Goal: Transaction & Acquisition: Book appointment/travel/reservation

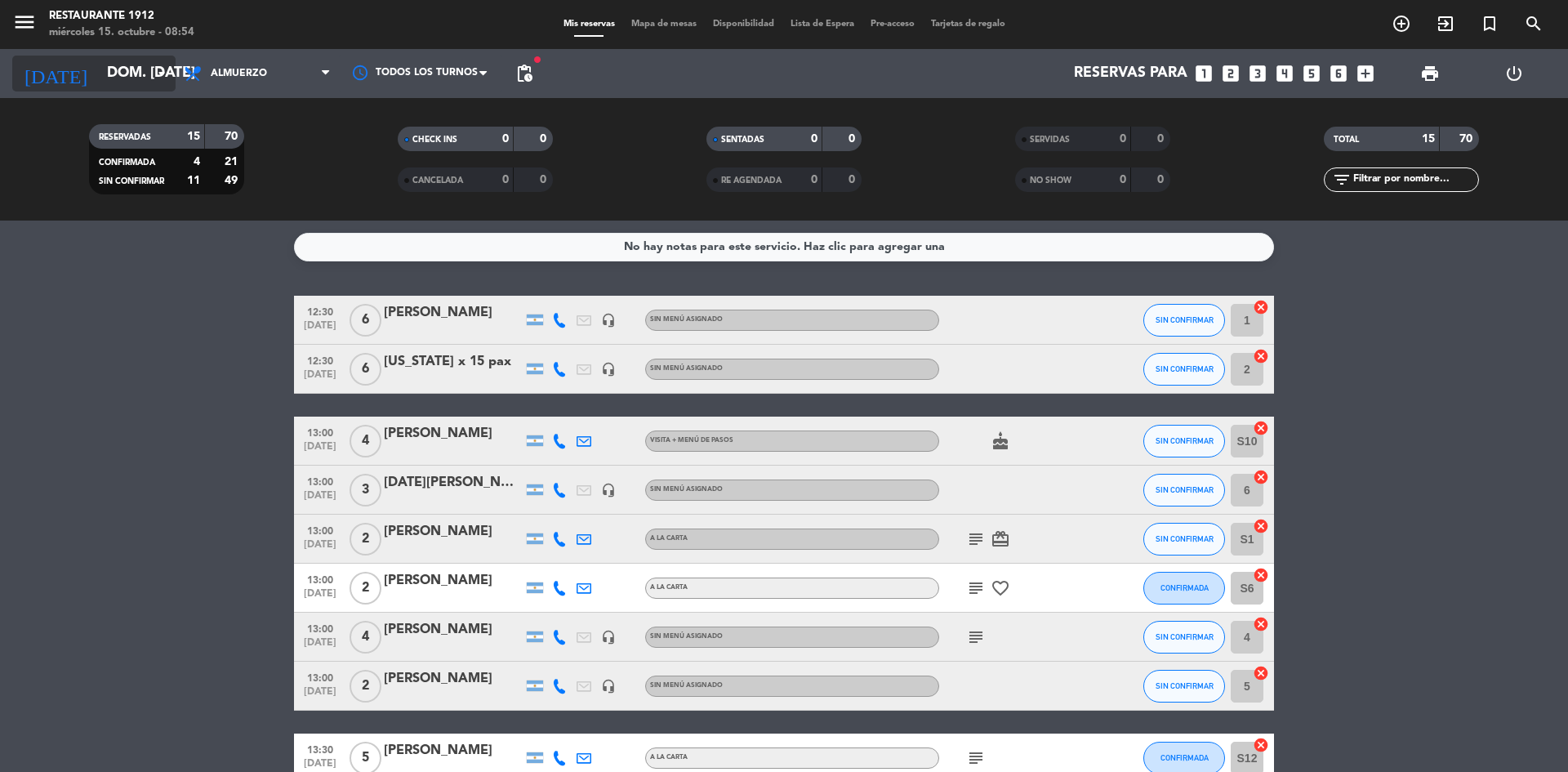
click at [108, 62] on input "dom. [DATE]" at bounding box center [194, 73] width 189 height 33
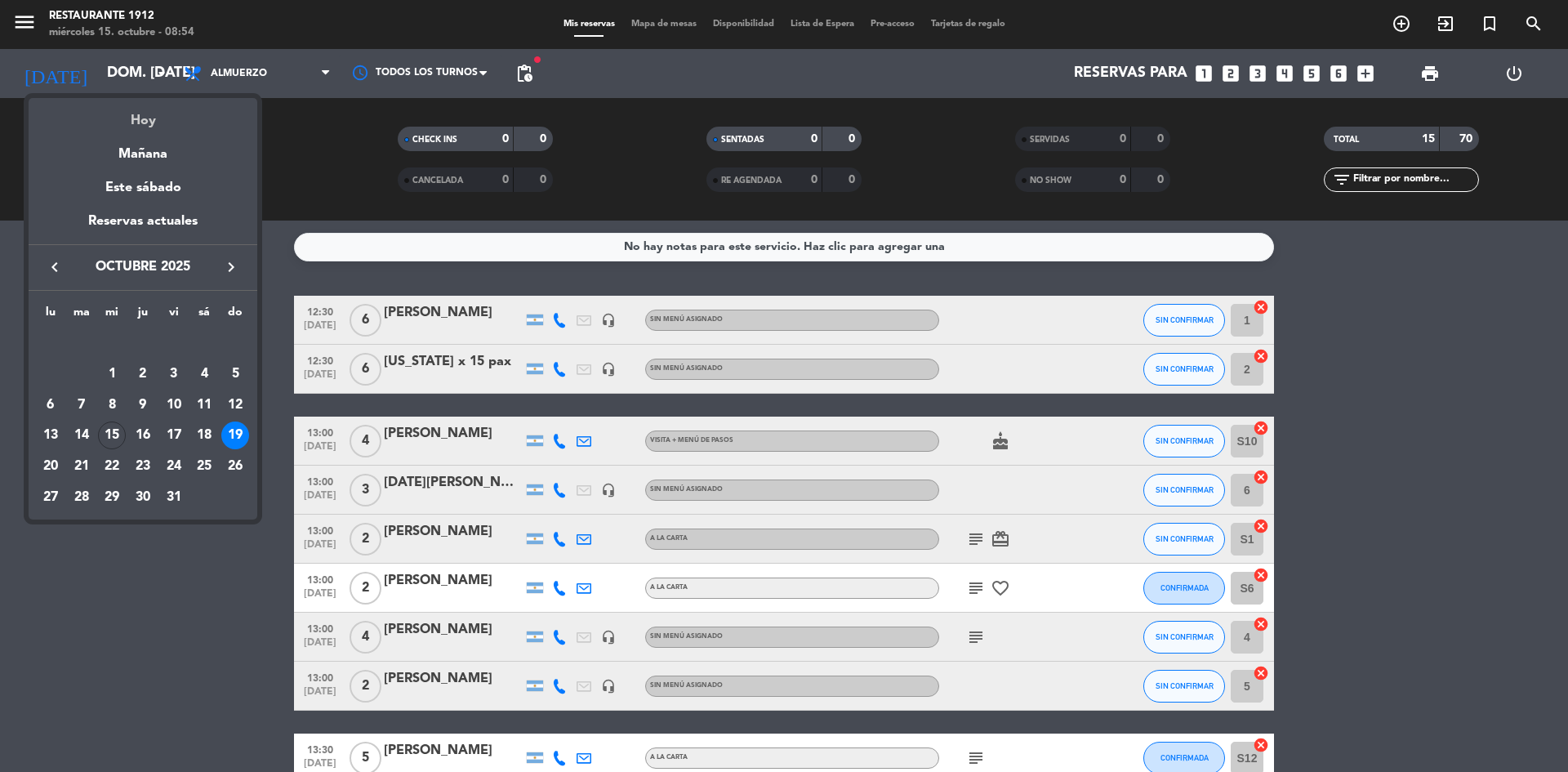
click at [140, 126] on div "Hoy" at bounding box center [143, 115] width 228 height 34
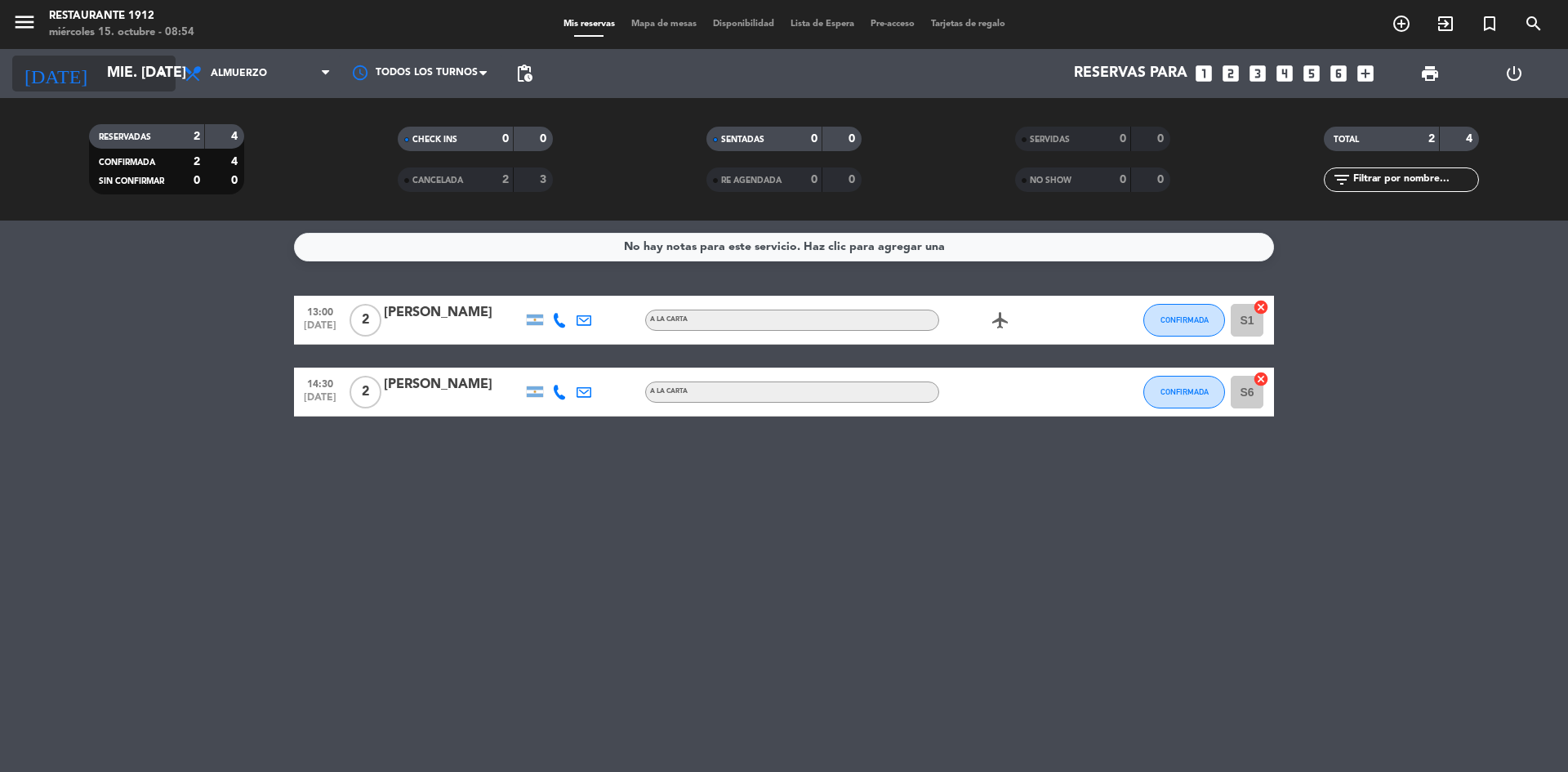
click at [102, 65] on input "mié. [DATE]" at bounding box center [194, 73] width 189 height 33
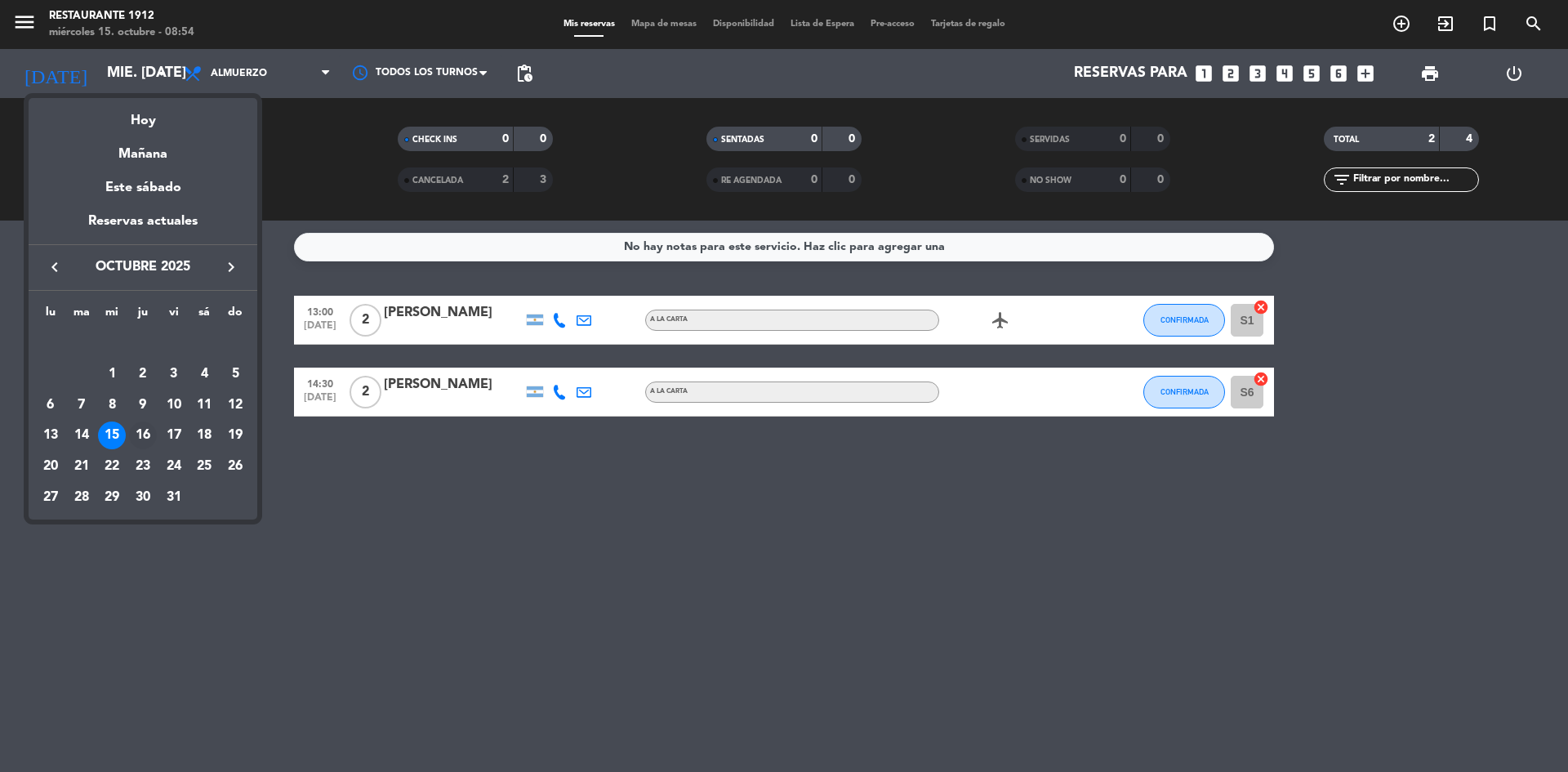
click at [144, 433] on div "16" at bounding box center [143, 435] width 28 height 28
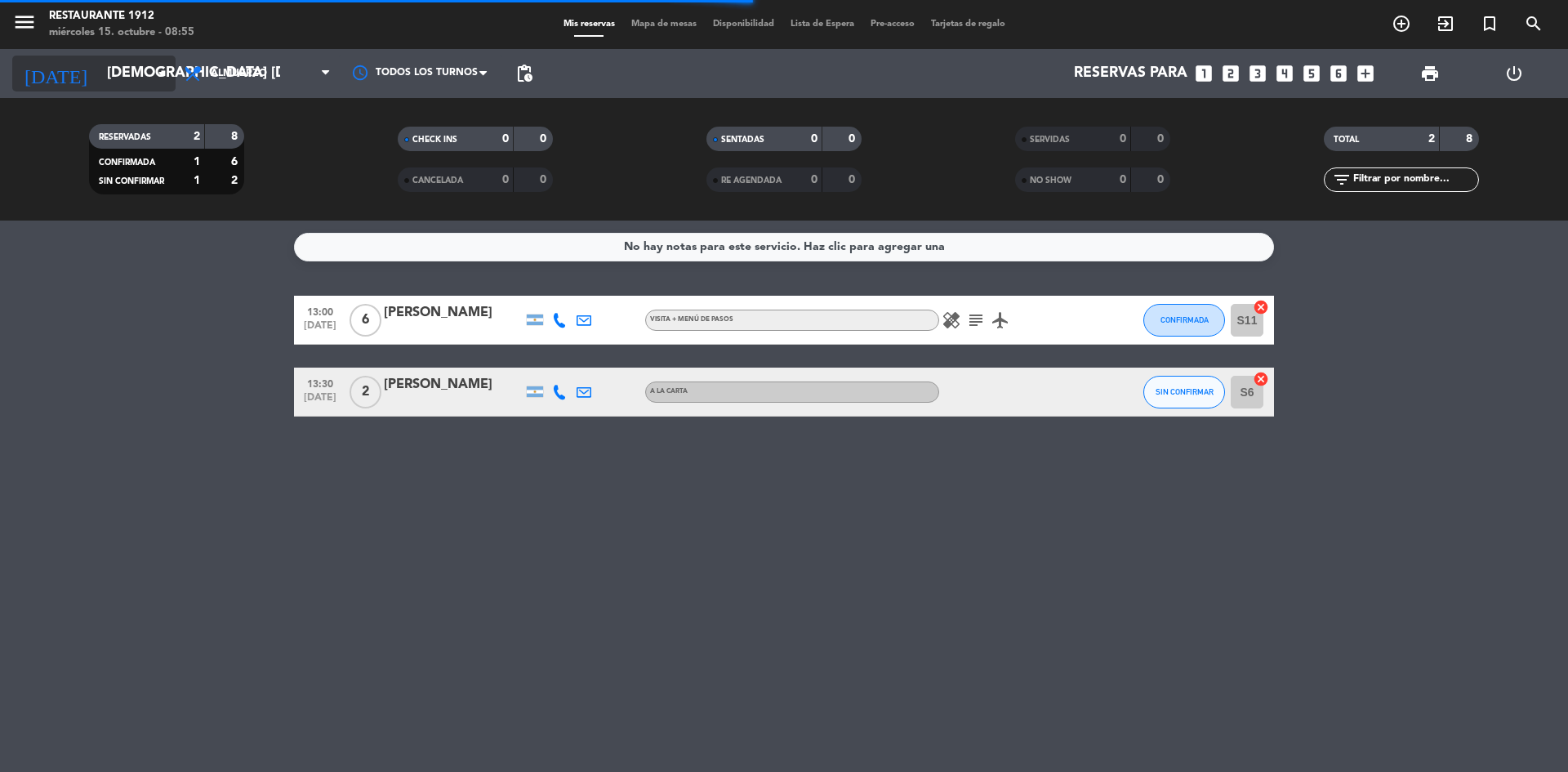
click at [99, 70] on input "[DEMOGRAPHIC_DATA] [DATE]" at bounding box center [194, 73] width 189 height 33
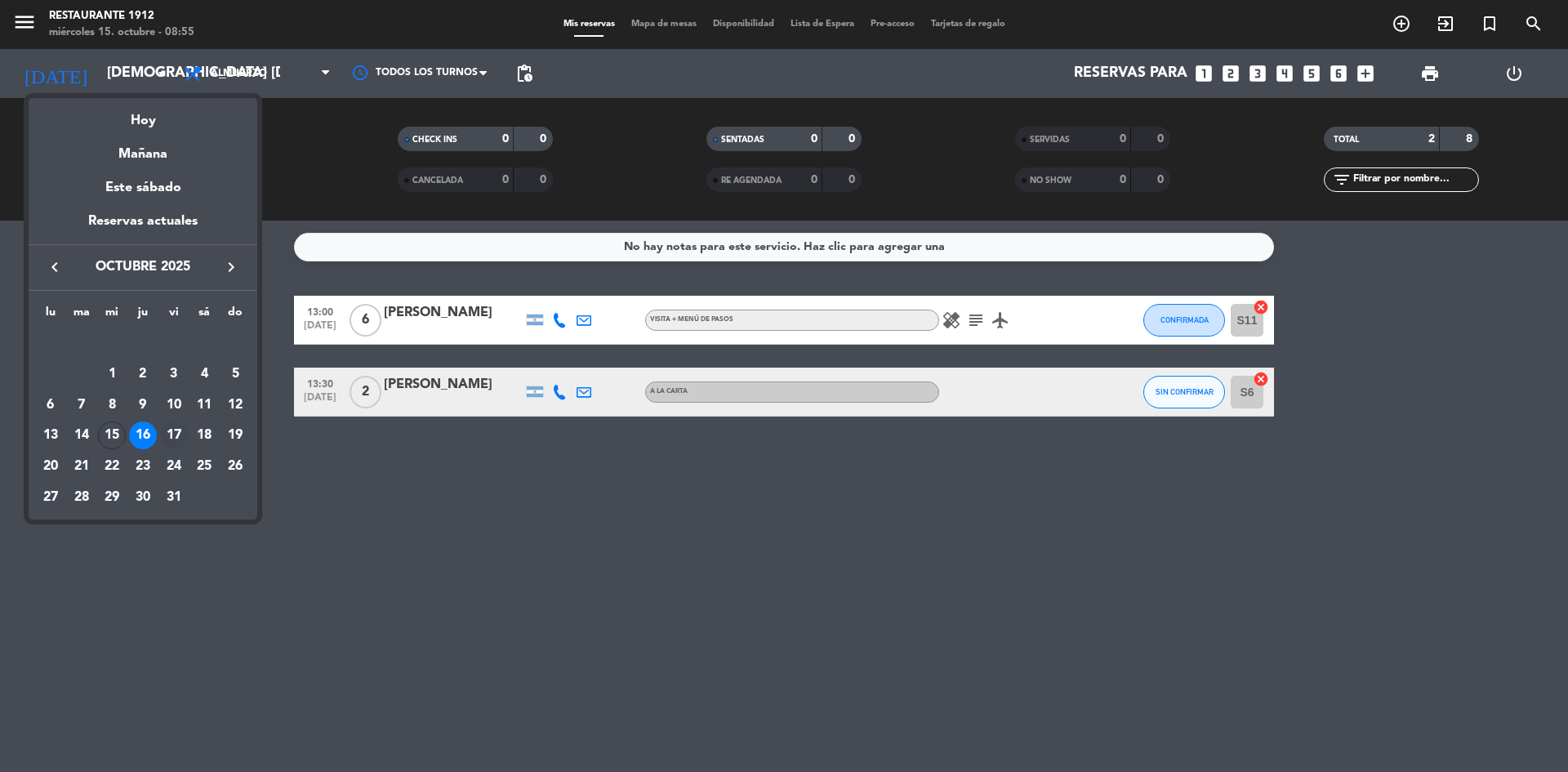
click at [176, 433] on div "17" at bounding box center [173, 435] width 28 height 28
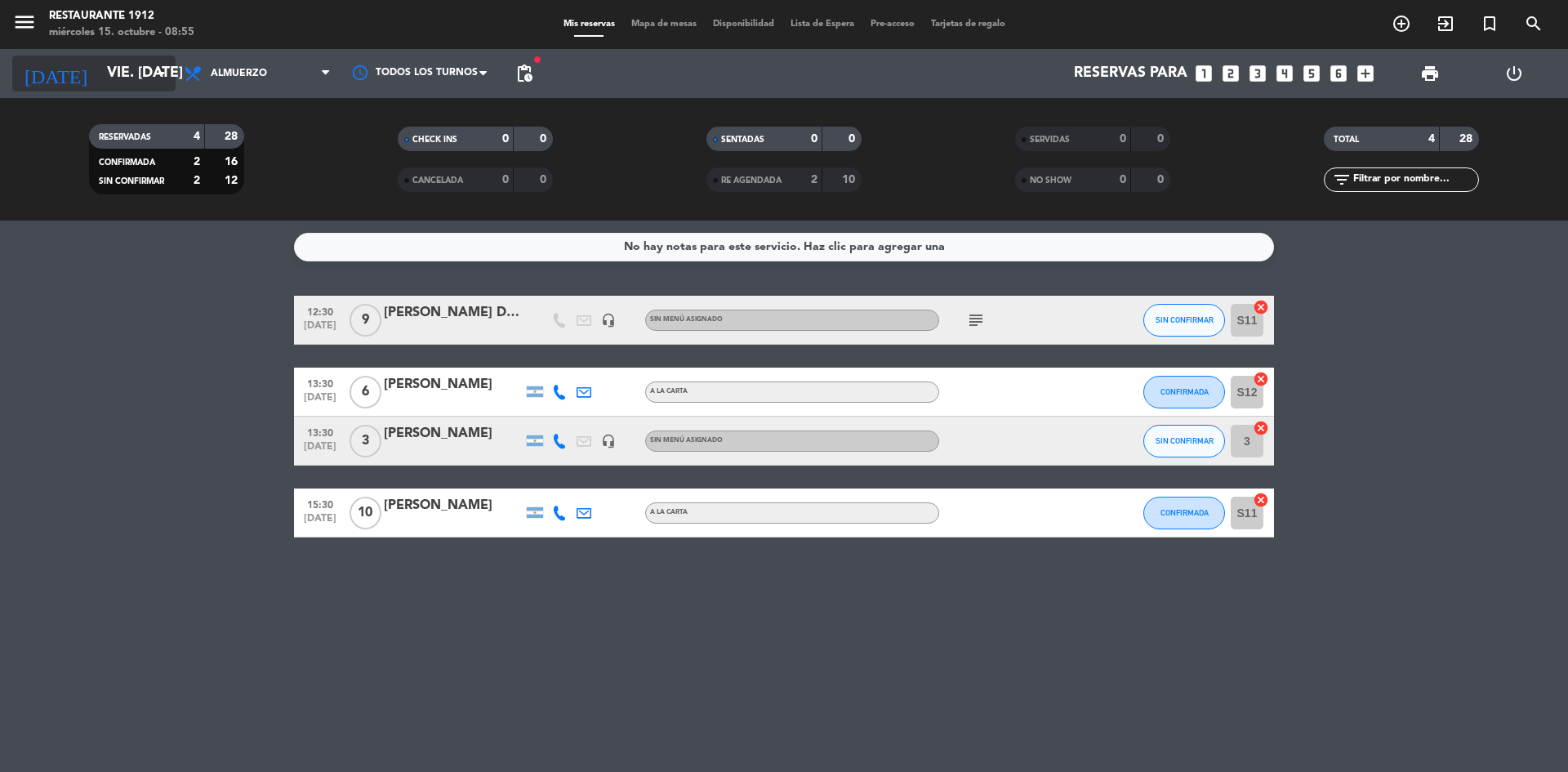
click at [137, 76] on input "vie. [DATE]" at bounding box center [194, 73] width 189 height 33
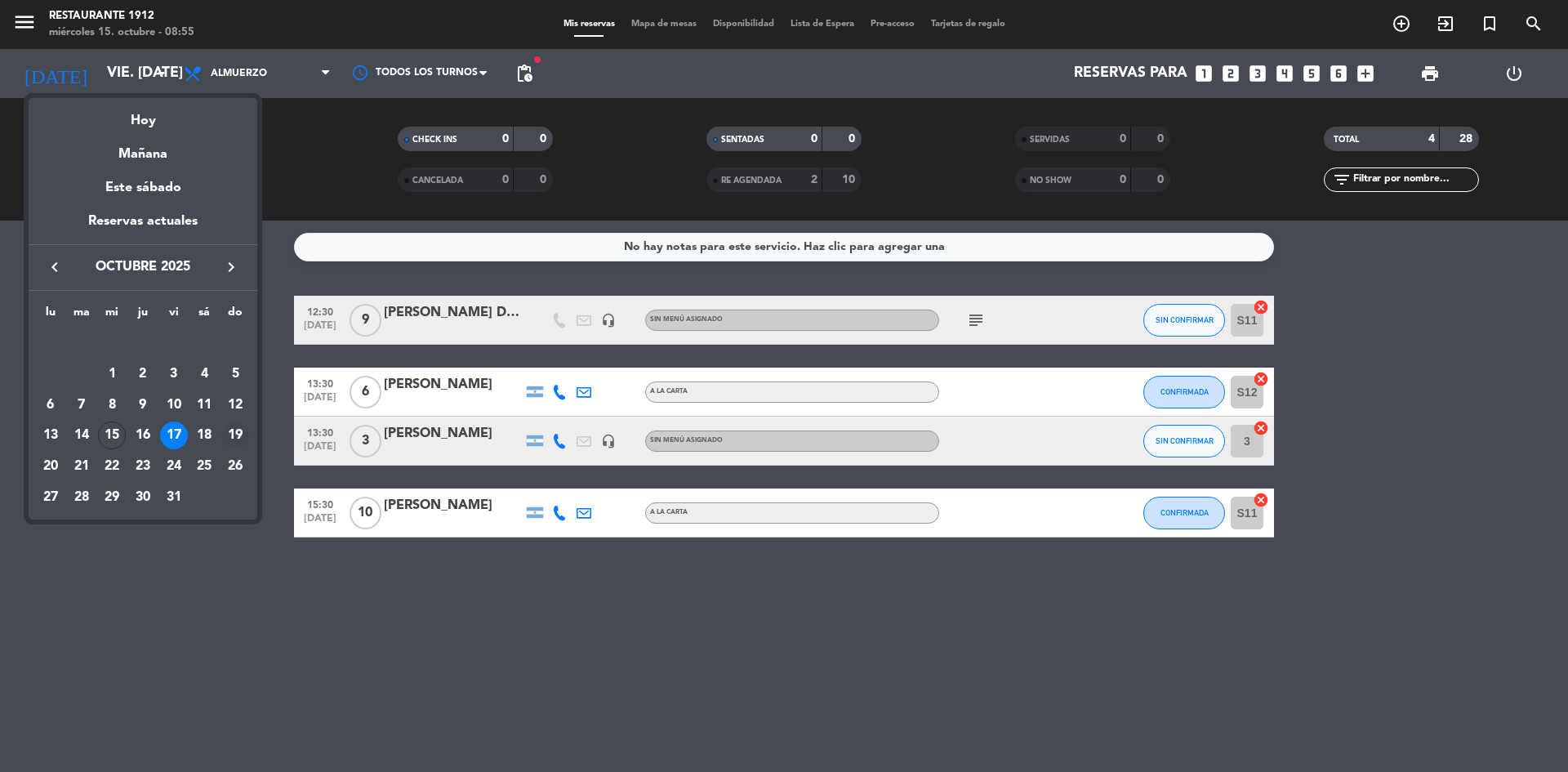
click at [228, 434] on div "19" at bounding box center [235, 435] width 28 height 28
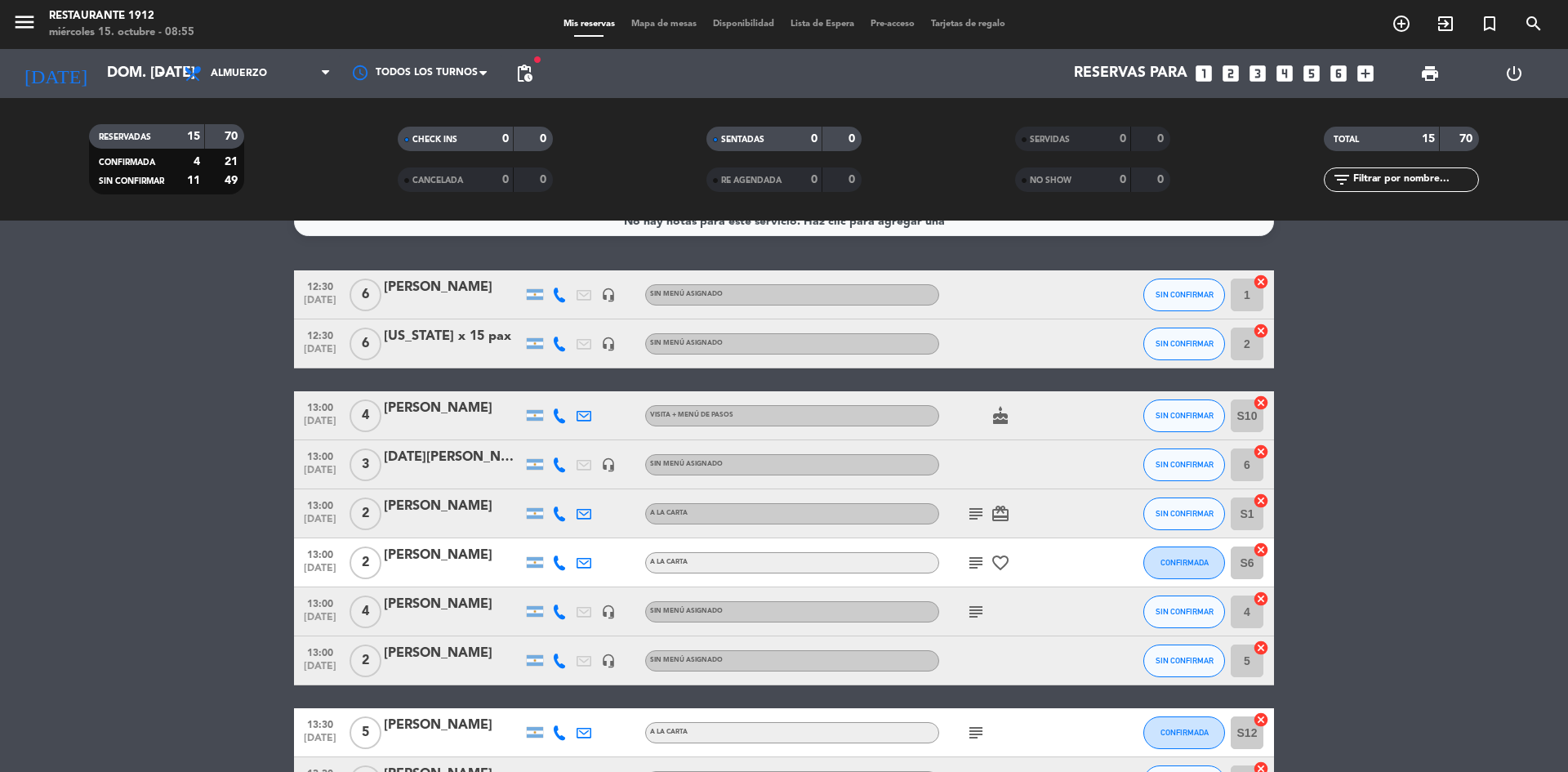
scroll to position [24, 0]
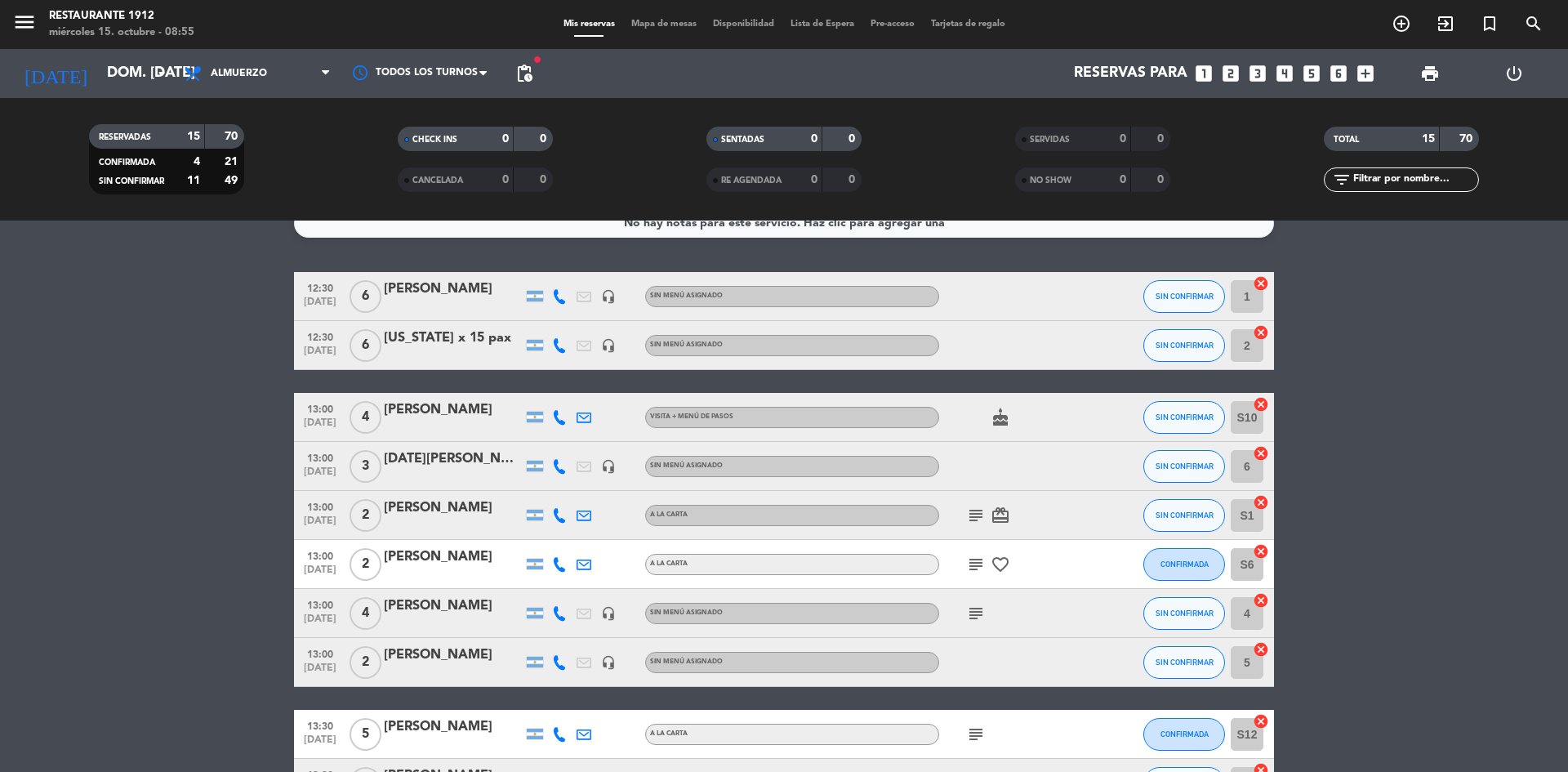
click at [450, 340] on div "[US_STATE] x 15 pax" at bounding box center [453, 338] width 139 height 21
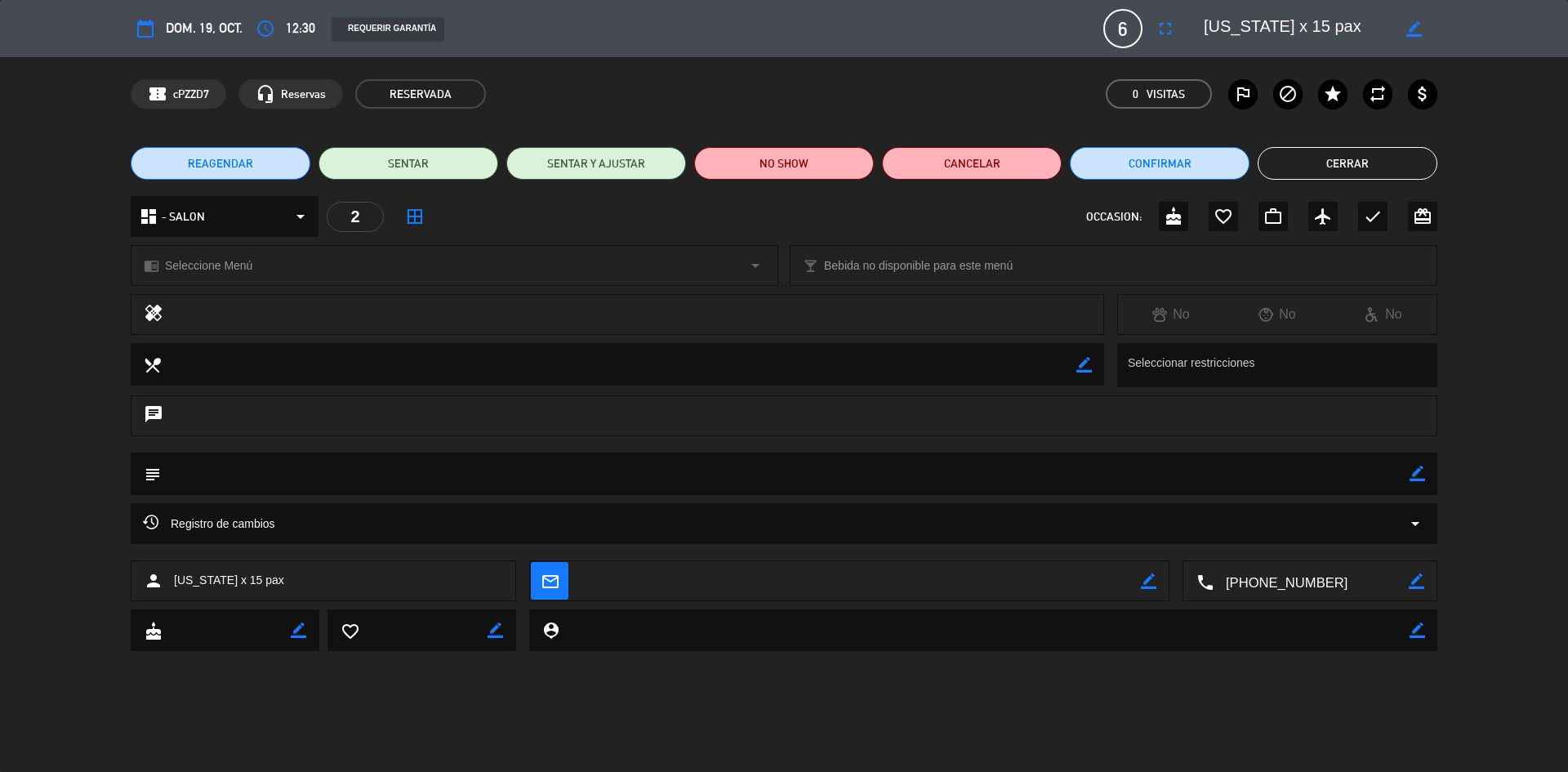
click at [253, 584] on span "[US_STATE] x 15 pax" at bounding box center [229, 580] width 111 height 19
click at [1330, 158] on button "Cerrar" at bounding box center [1347, 163] width 179 height 33
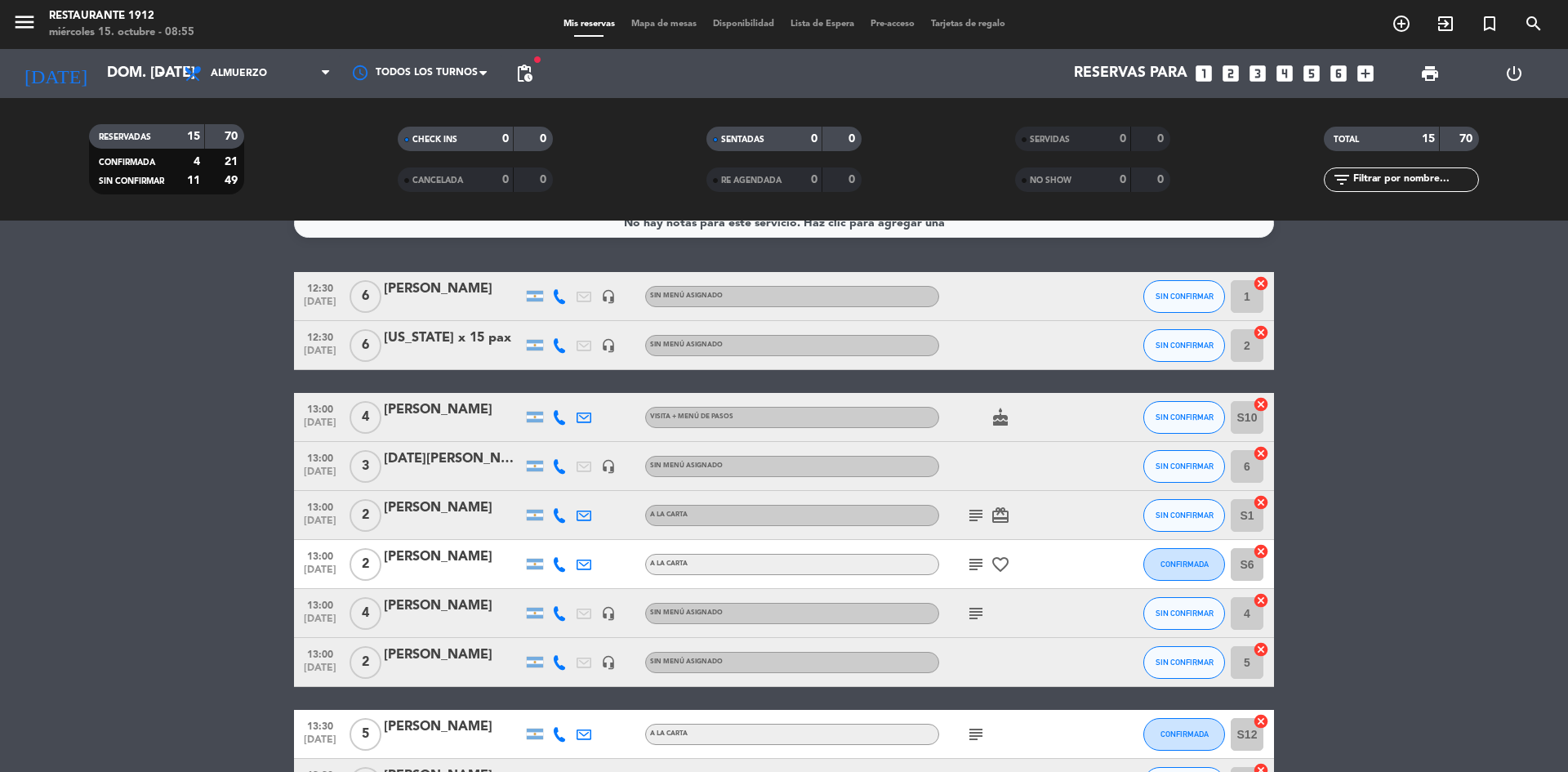
click at [554, 344] on icon at bounding box center [560, 345] width 14 height 14
click at [581, 299] on div "[PHONE_NUMBER]" at bounding box center [566, 301] width 107 height 17
copy div "5492615051765"
click at [189, 469] on bookings-row "12:30 [DATE] 6 [PERSON_NAME] headset_mic Sin menú asignado SIN CONFIRMAR 1 canc…" at bounding box center [784, 685] width 1568 height 826
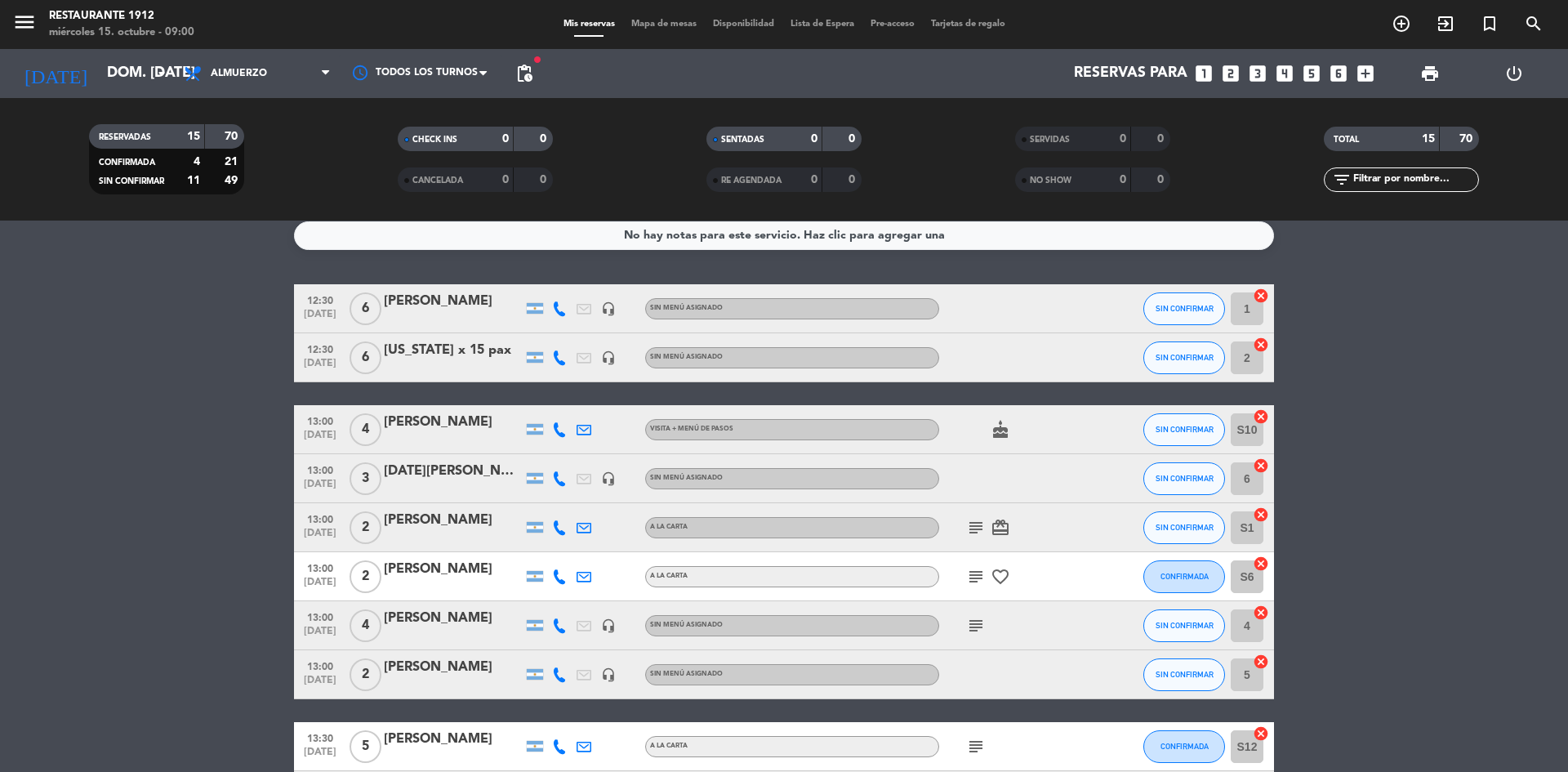
scroll to position [0, 0]
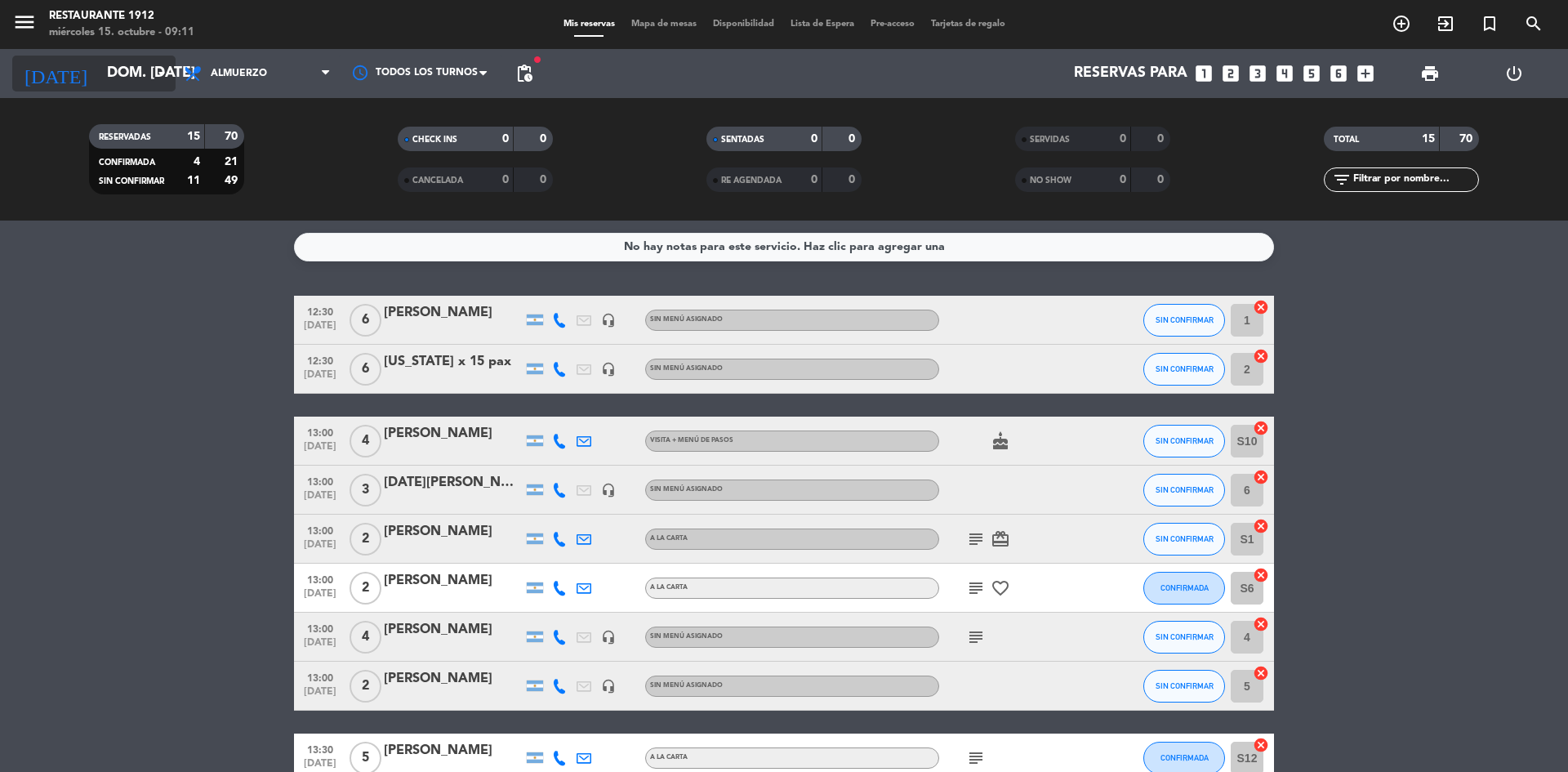
click at [156, 75] on icon "arrow_drop_down" at bounding box center [162, 73] width 20 height 20
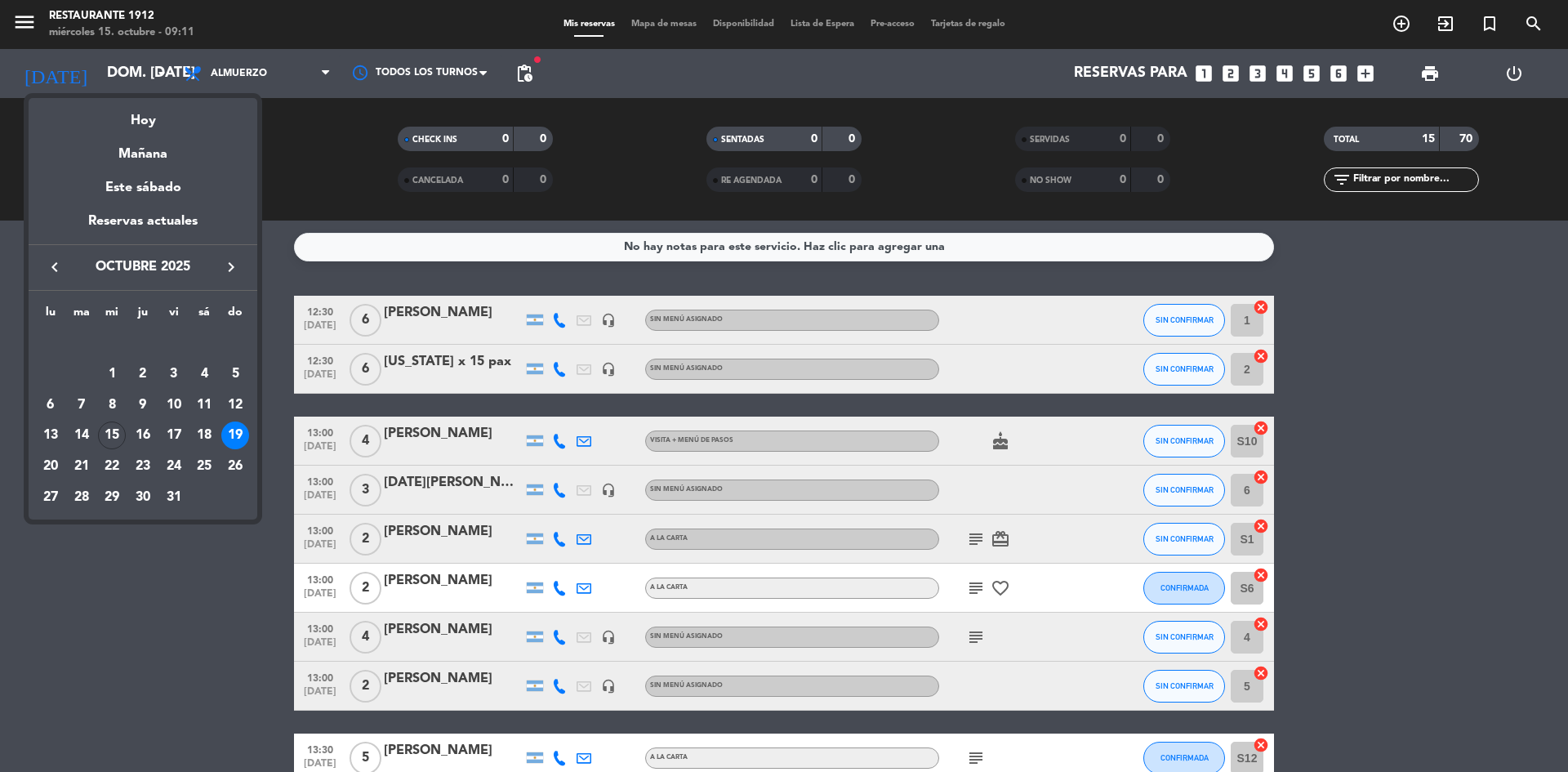
click at [228, 267] on icon "keyboard_arrow_right" at bounding box center [231, 267] width 20 height 20
click at [236, 432] on div "23" at bounding box center [235, 435] width 28 height 28
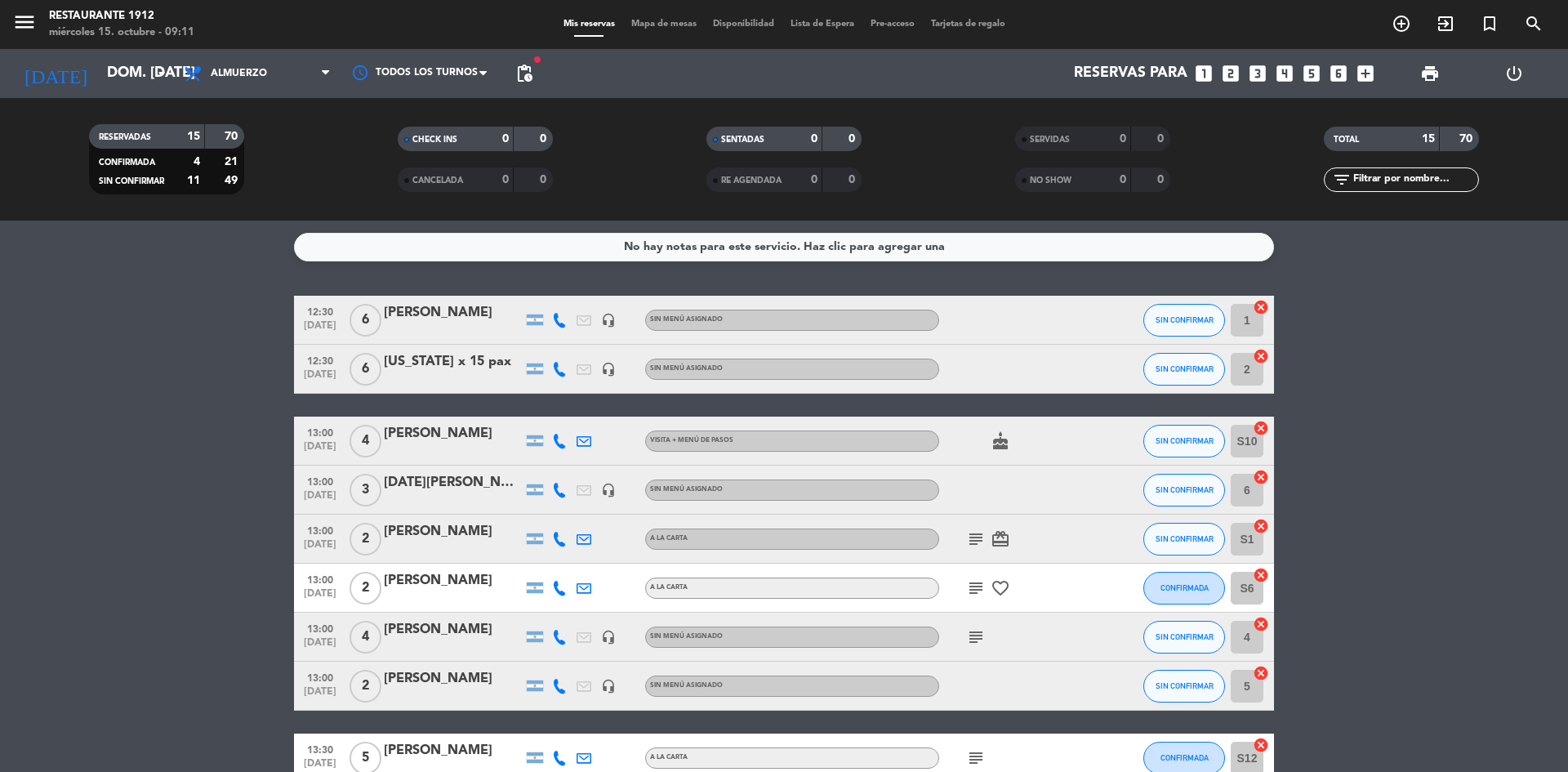
type input "dom. [DATE]"
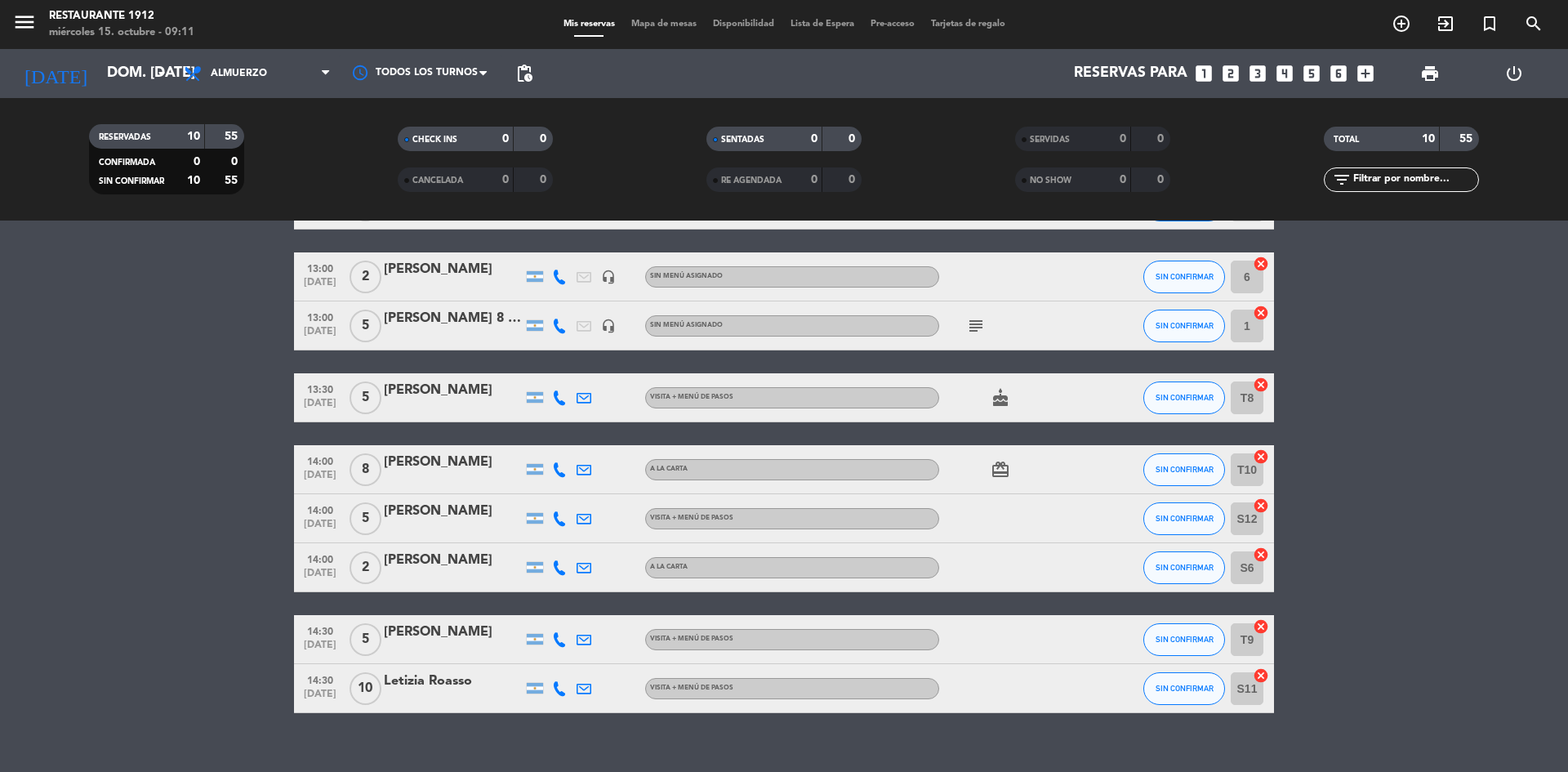
scroll to position [187, 0]
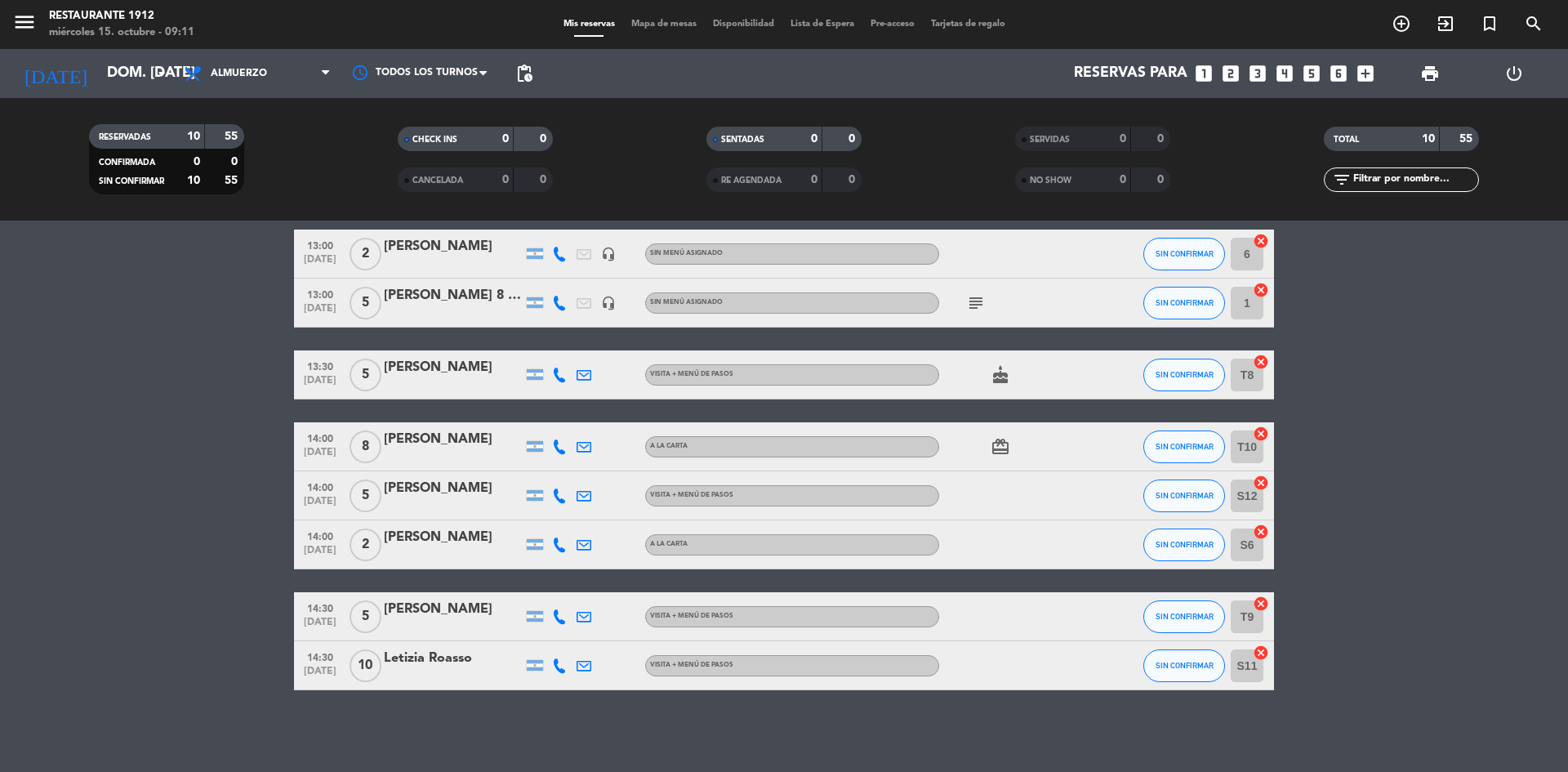
click at [294, 726] on div "No hay notas para este servicio. Haz clic para agregar una 12:30 [DATE] 8 [PERS…" at bounding box center [784, 496] width 1568 height 552
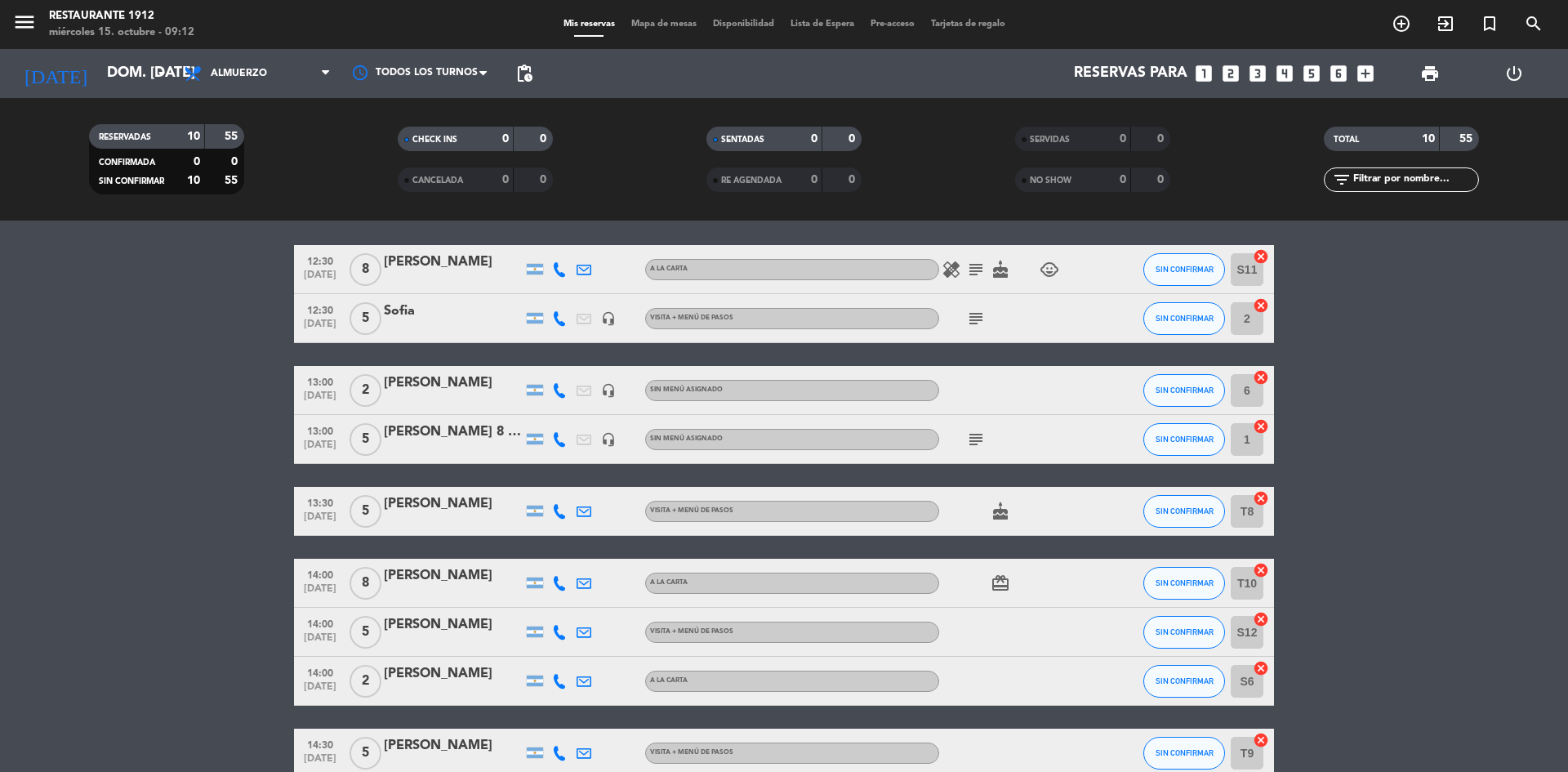
scroll to position [24, 0]
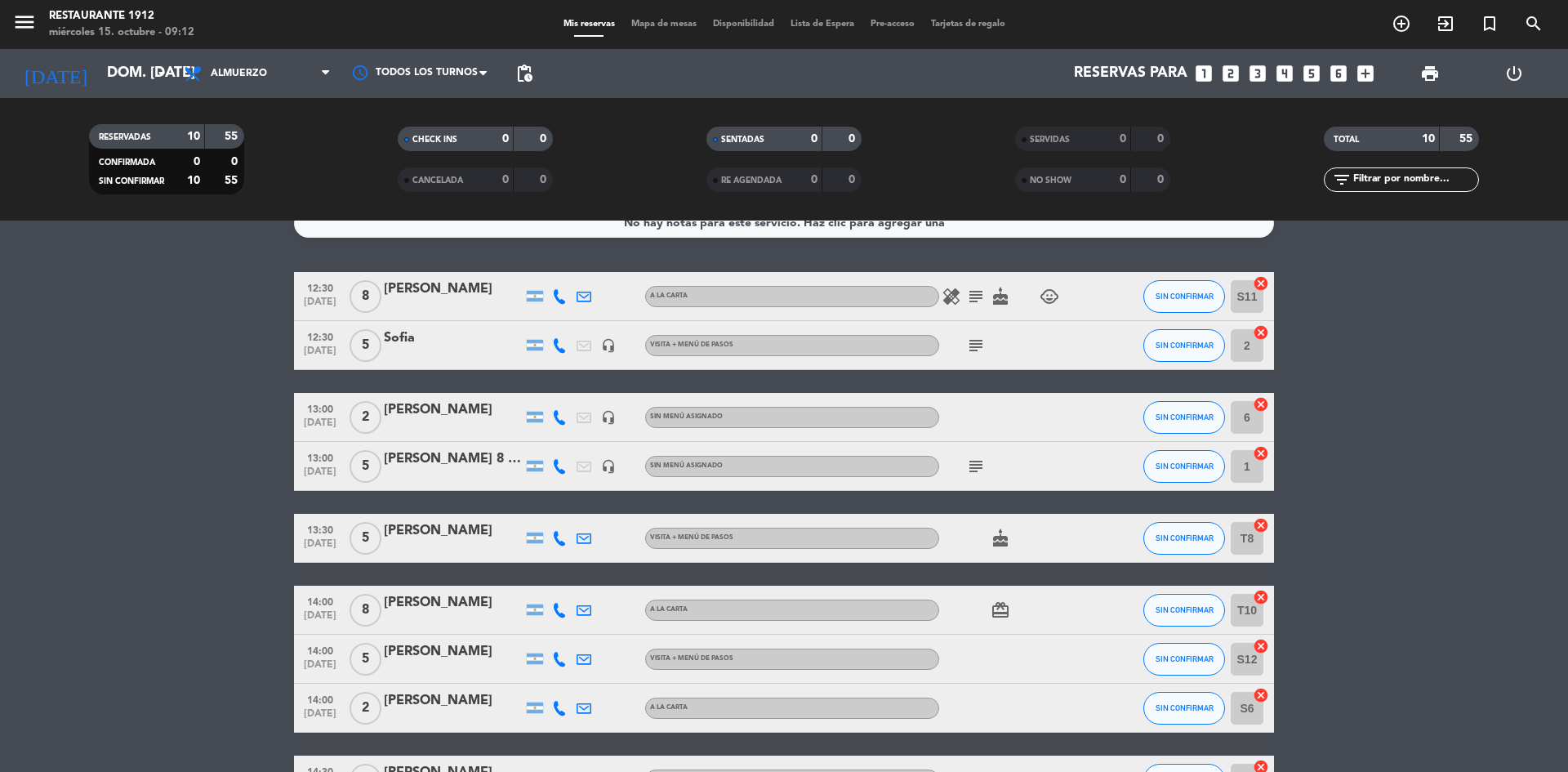
drag, startPoint x: 1010, startPoint y: 311, endPoint x: 1040, endPoint y: 301, distance: 31.6
click at [1040, 301] on div "12:30 [DATE] 8 [PERSON_NAME] A [PERSON_NAME] healing subject cake child_care SI…" at bounding box center [784, 562] width 980 height 581
click at [972, 348] on icon "subject" at bounding box center [975, 345] width 20 height 20
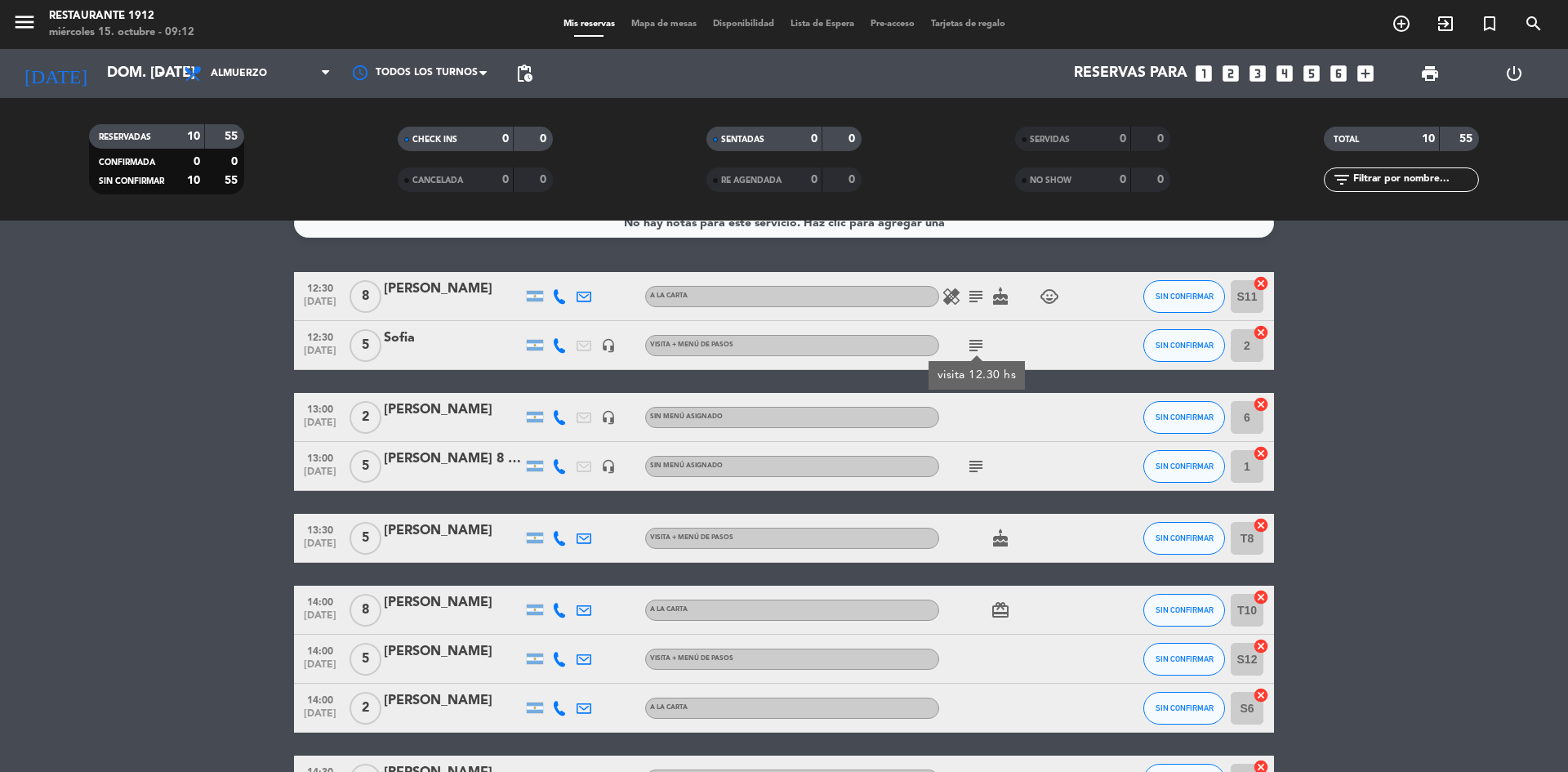
click at [408, 335] on div "Sofia" at bounding box center [453, 338] width 139 height 21
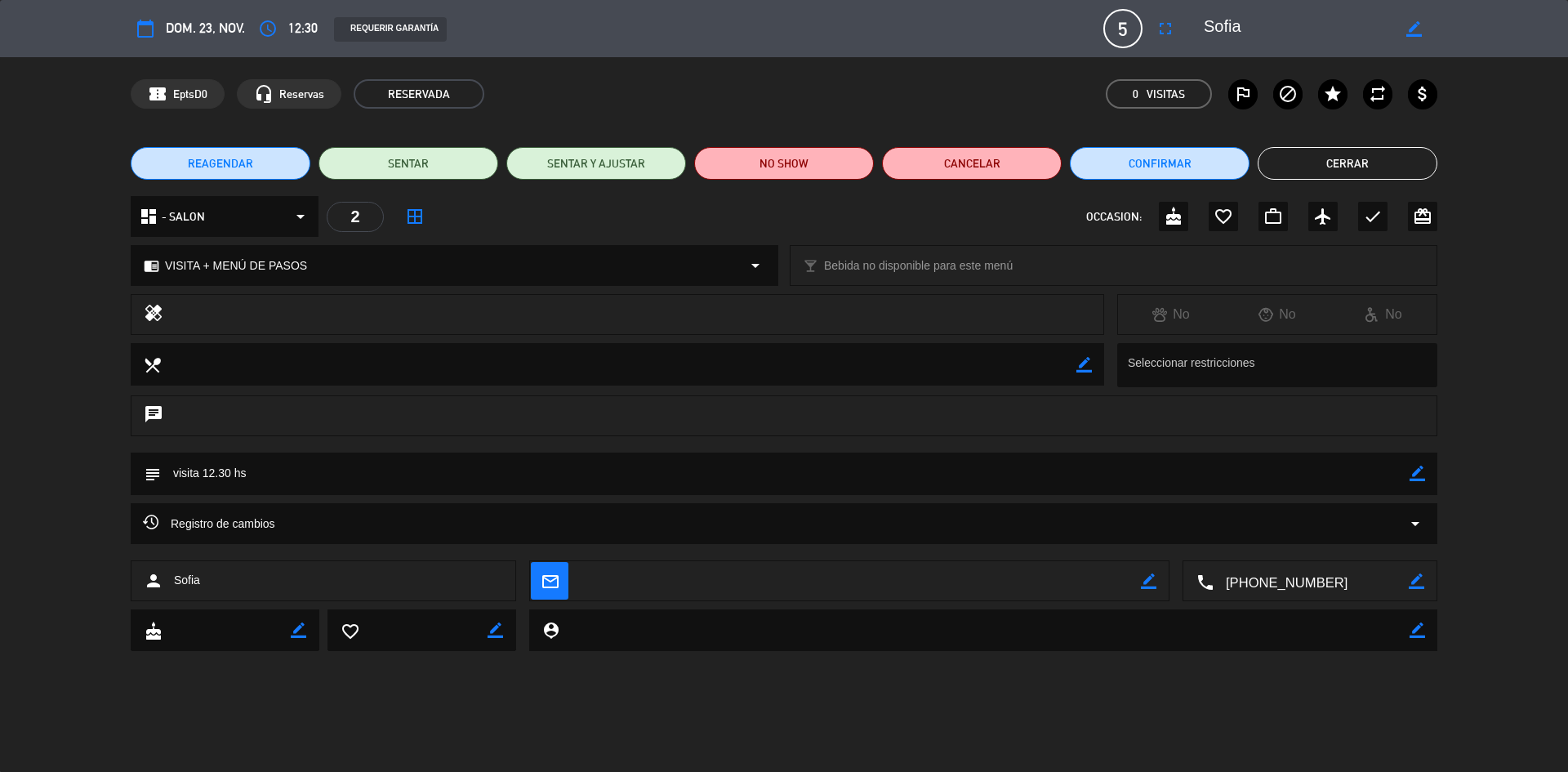
click at [1317, 163] on button "Cerrar" at bounding box center [1347, 163] width 179 height 33
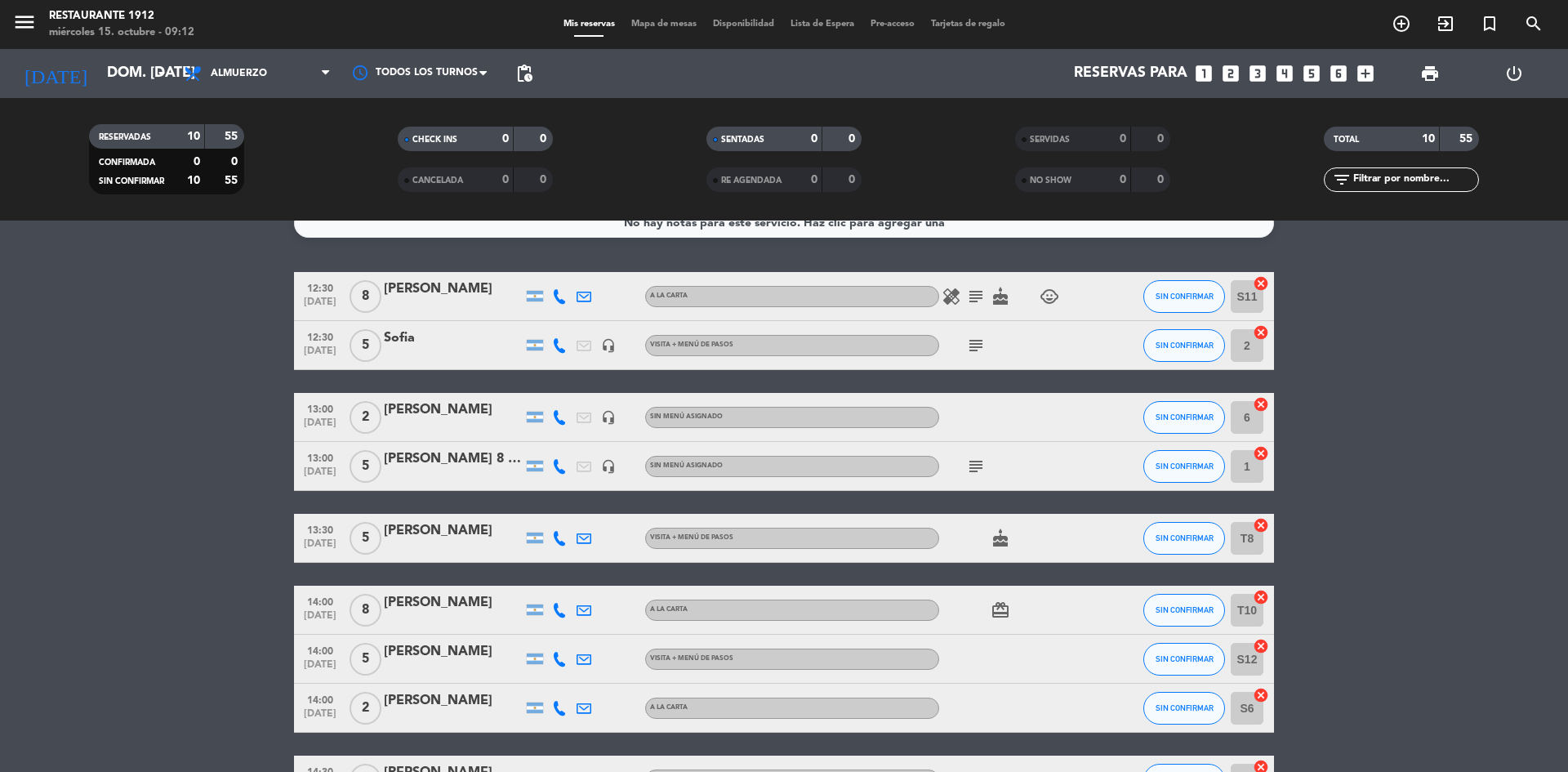
click at [557, 345] on icon at bounding box center [560, 345] width 14 height 14
click at [118, 75] on input "dom. [DATE]" at bounding box center [194, 73] width 189 height 33
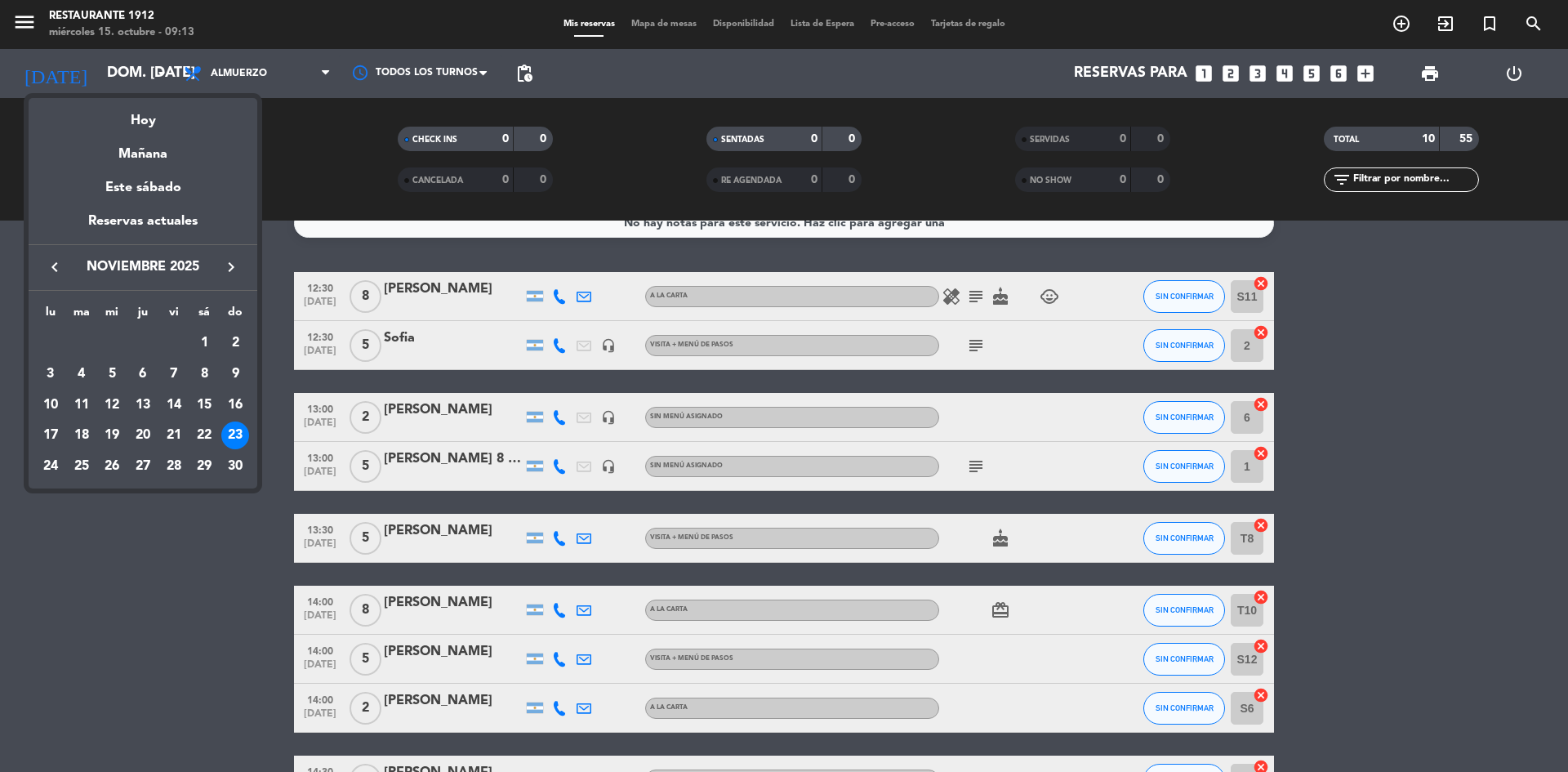
click at [1423, 466] on div at bounding box center [784, 386] width 1568 height 772
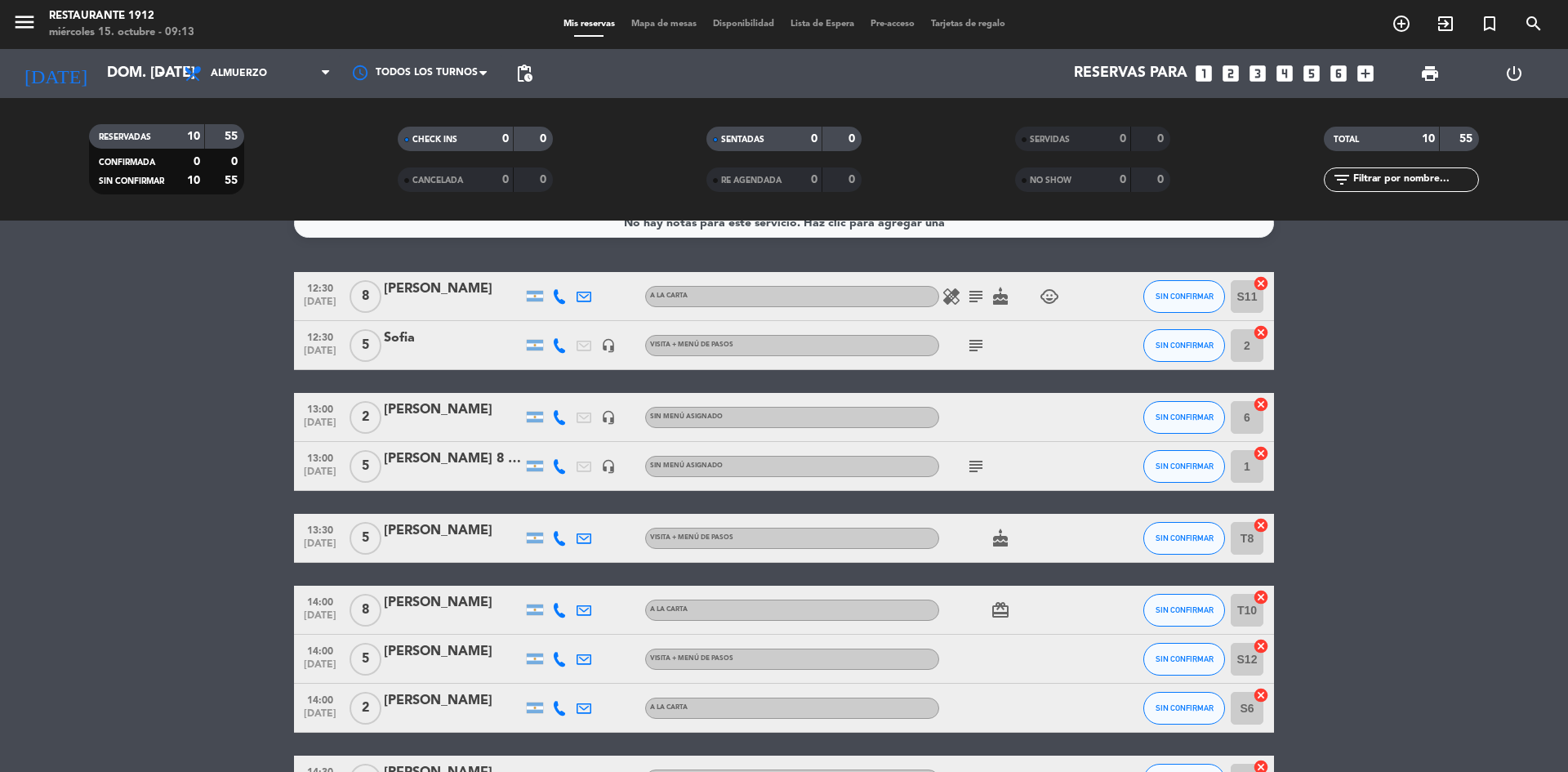
scroll to position [0, 0]
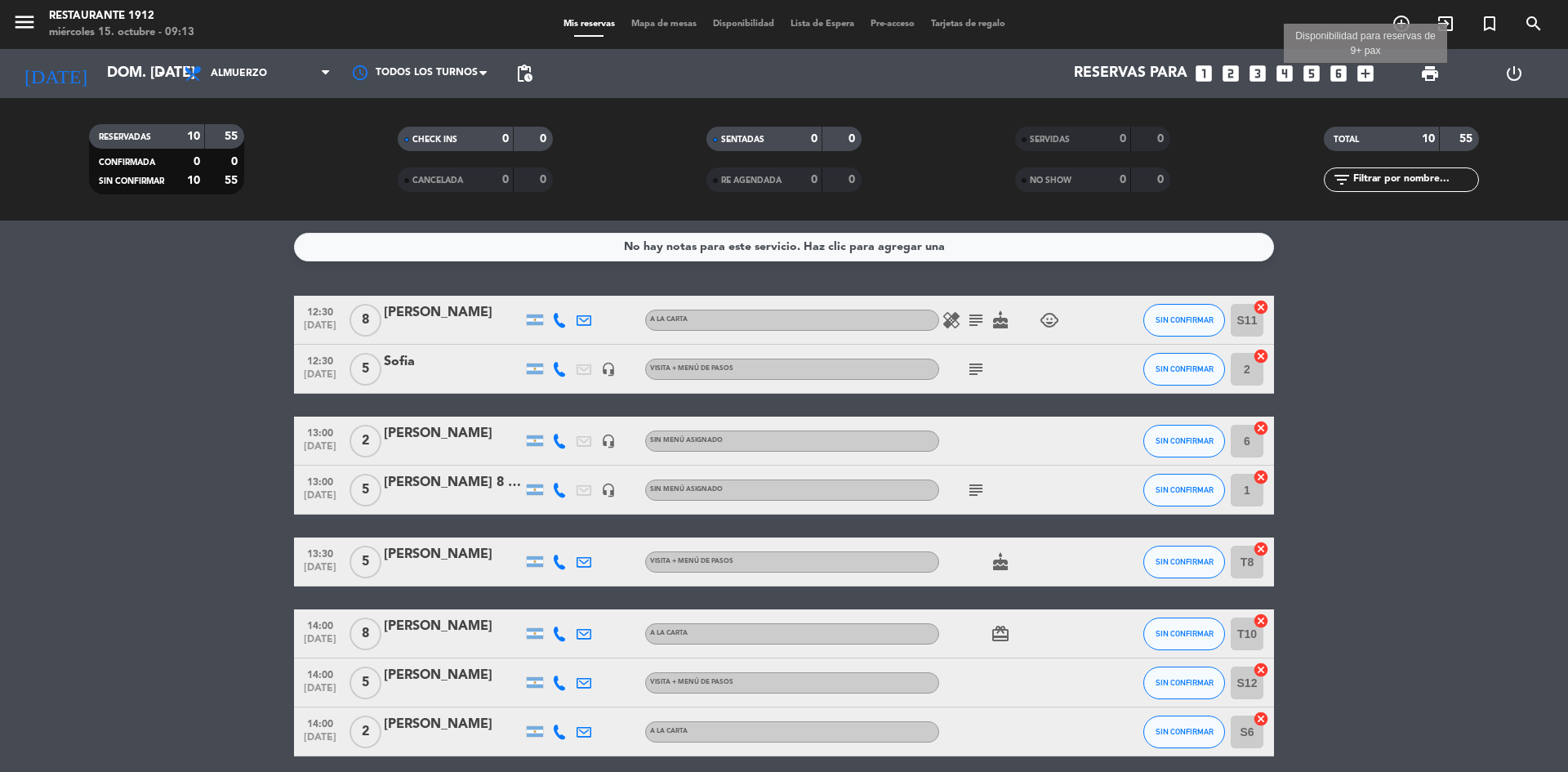
click at [1365, 72] on icon "add_box" at bounding box center [1365, 73] width 21 height 21
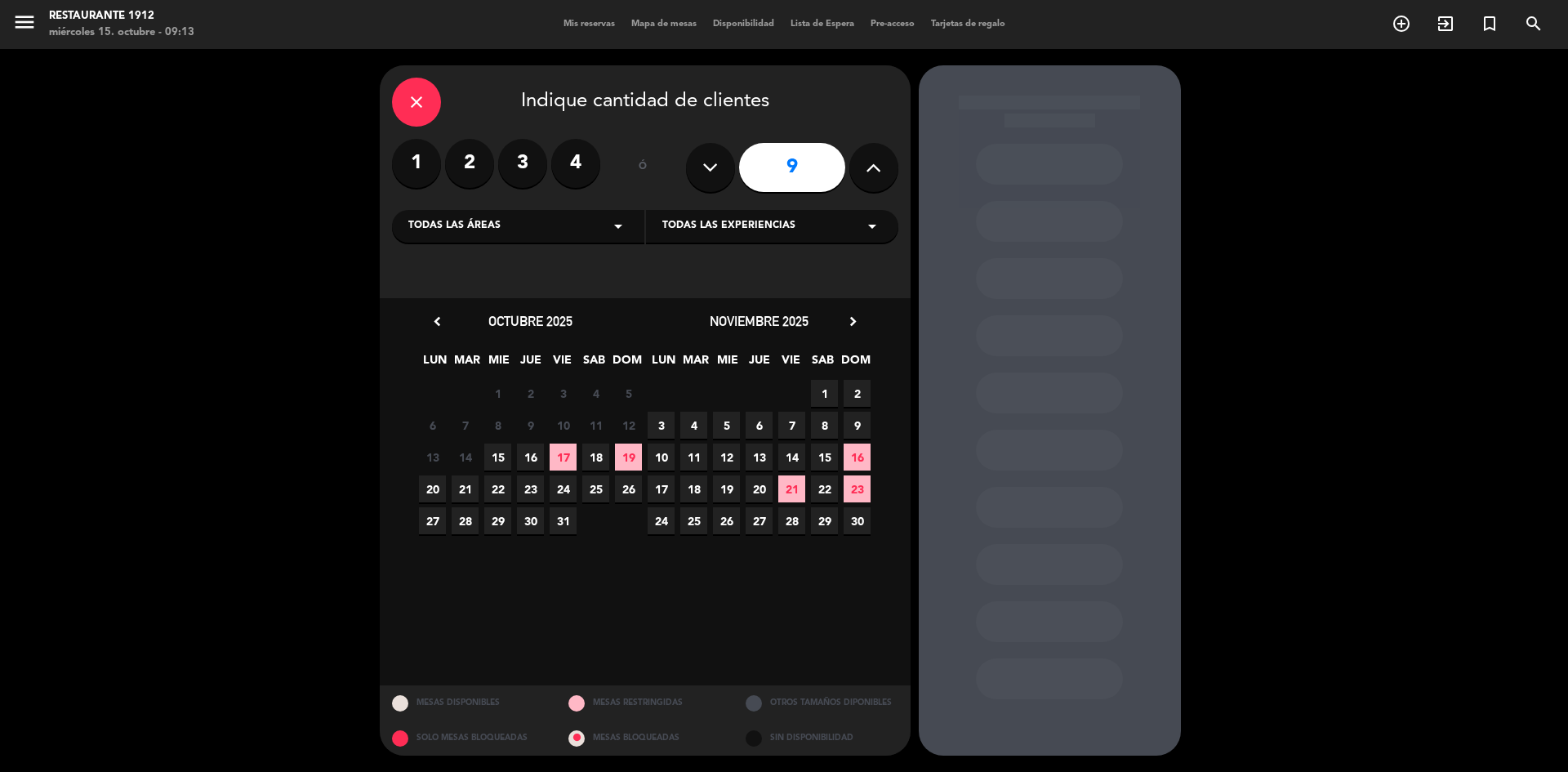
click at [858, 486] on span "23" at bounding box center [857, 488] width 27 height 27
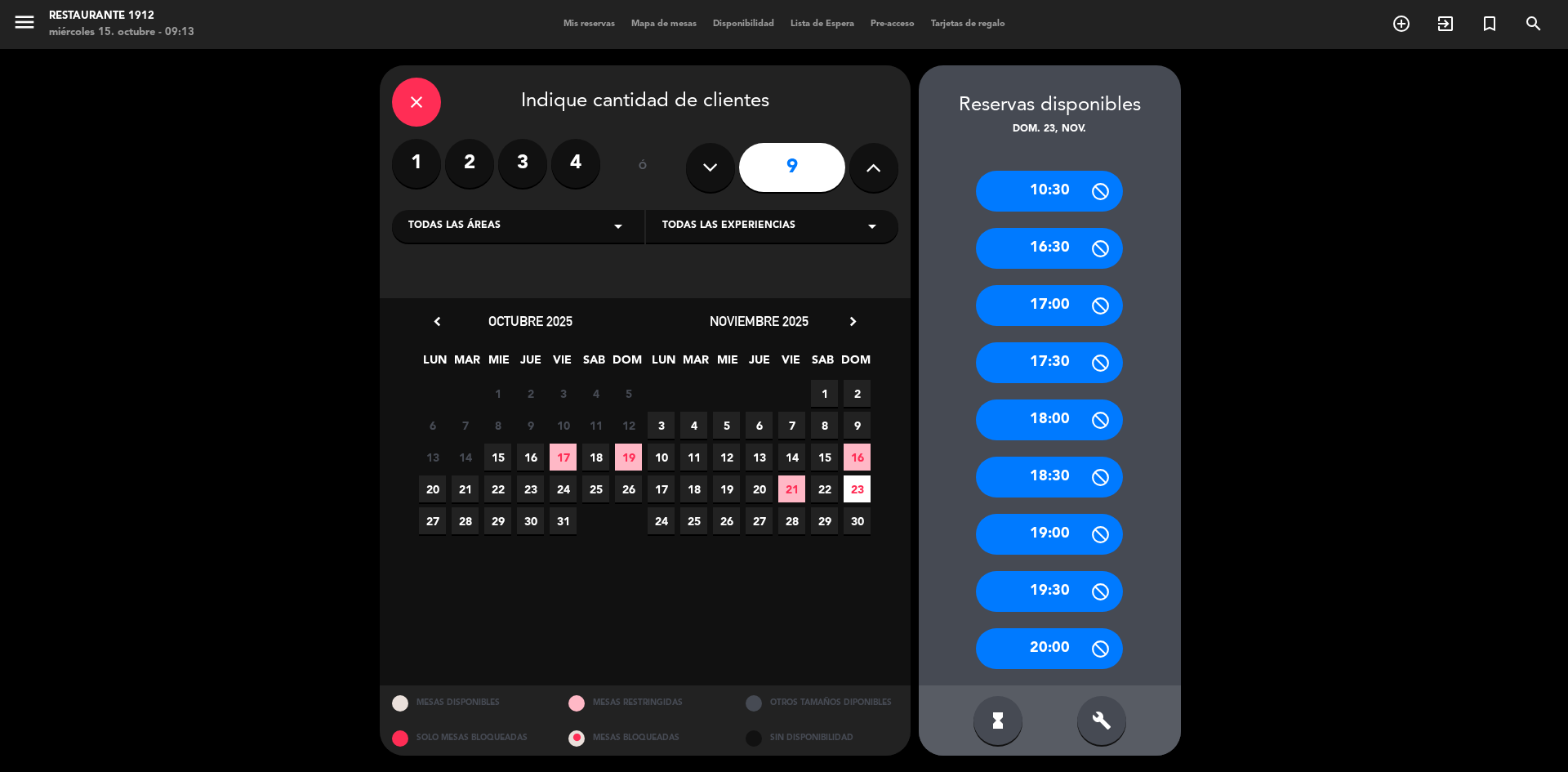
click at [1283, 270] on div "close Indique cantidad de clientes 1 2 3 4 ó 9 Todas las áreas arrow_drop_down …" at bounding box center [784, 411] width 1568 height 723
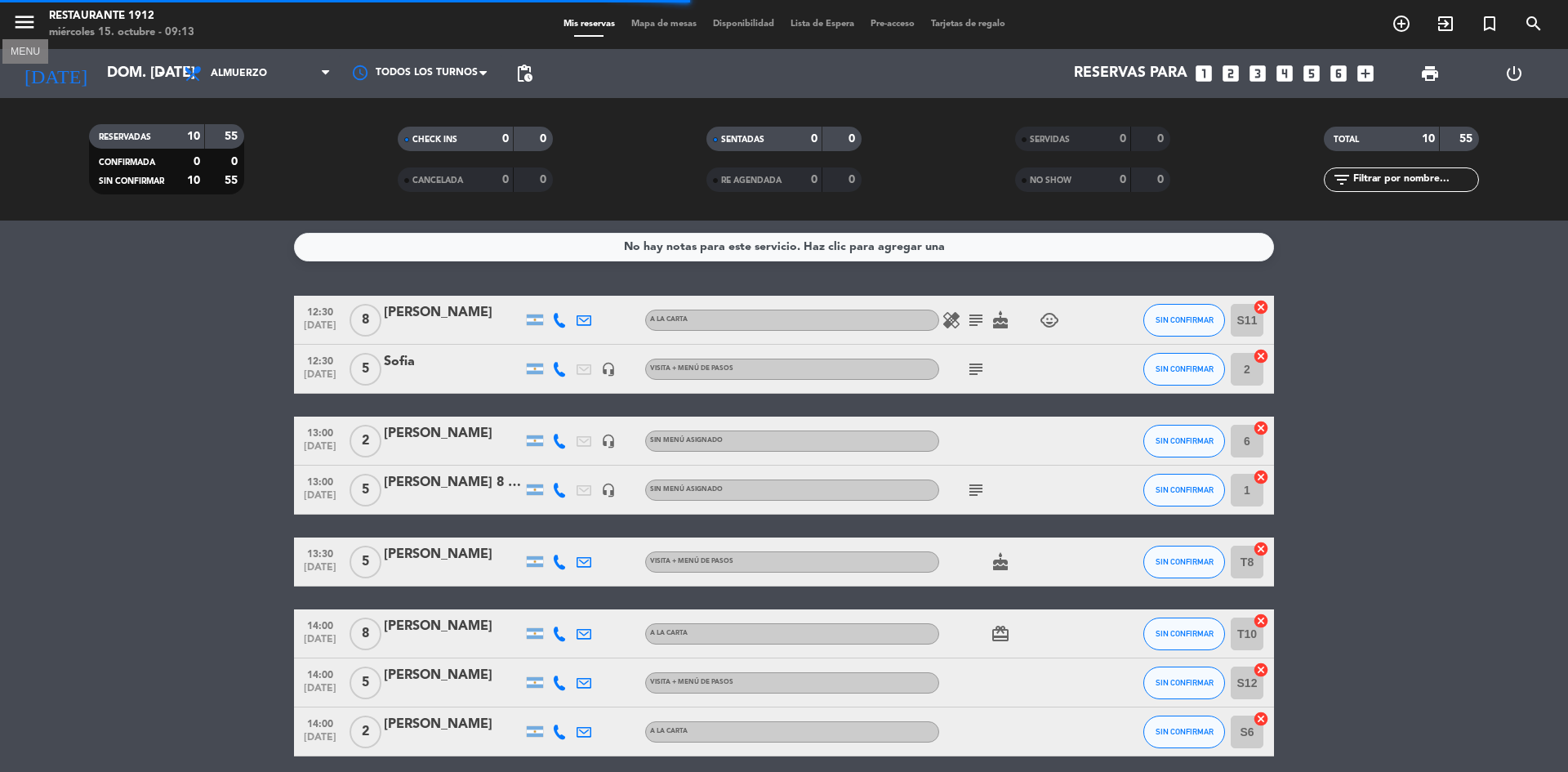
click at [29, 19] on icon "menu" at bounding box center [24, 21] width 24 height 24
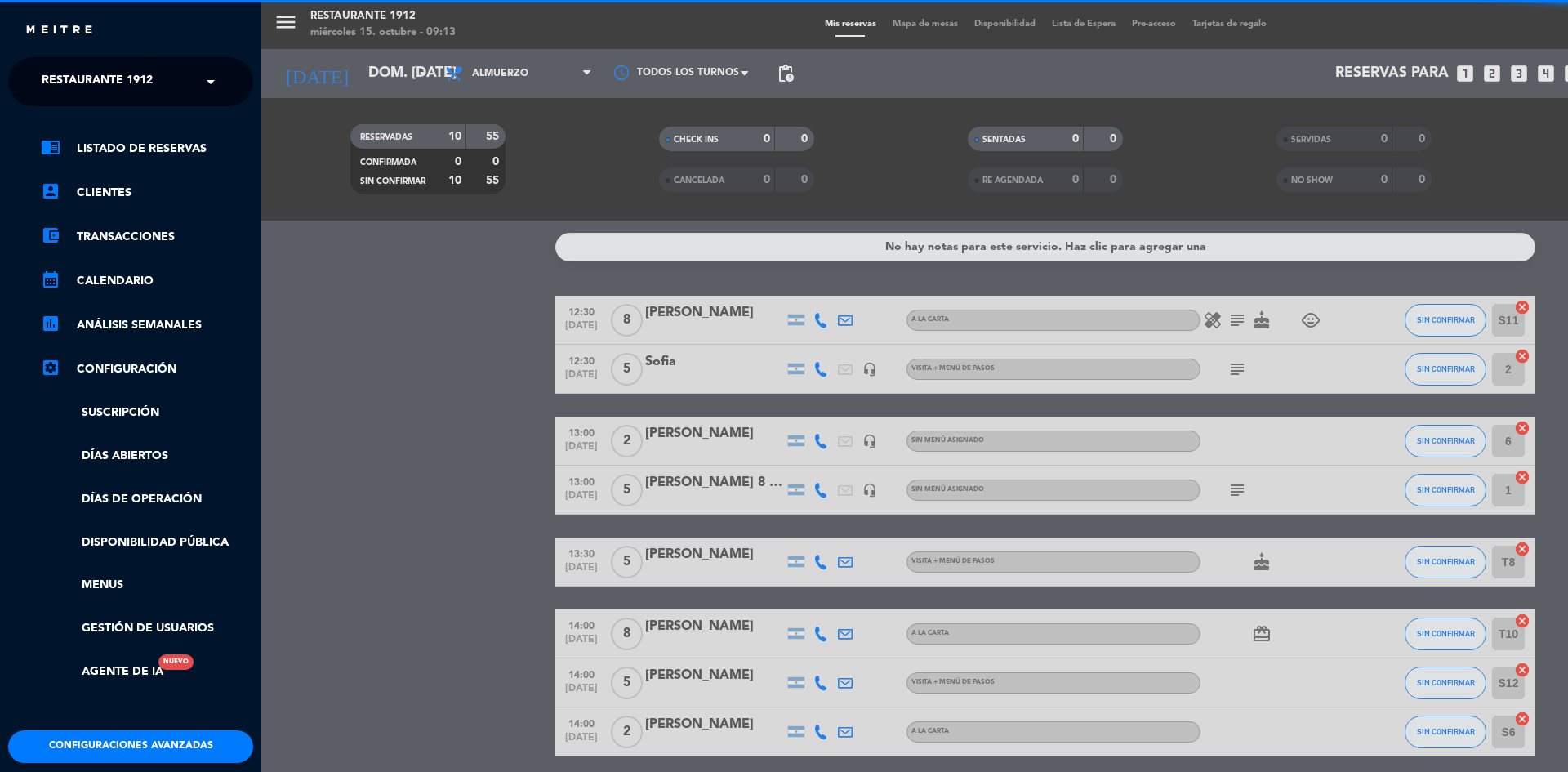
click at [576, 25] on div "menu Restaurante 1912 miércoles 15. octubre - 09:13 Mis reservas Mapa de mesas …" at bounding box center [1045, 386] width 1568 height 772
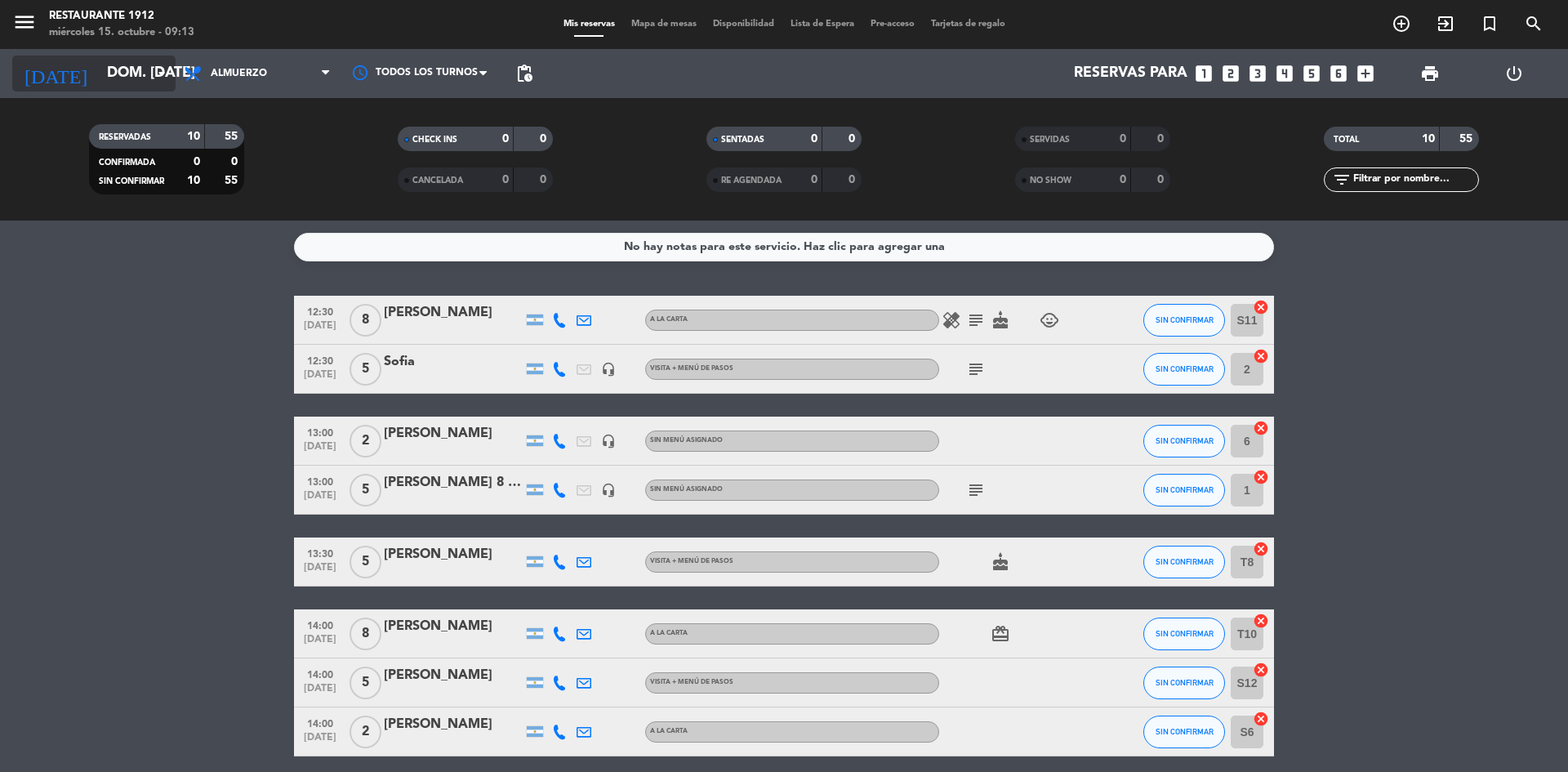
click at [129, 63] on input "dom. [DATE]" at bounding box center [194, 73] width 189 height 33
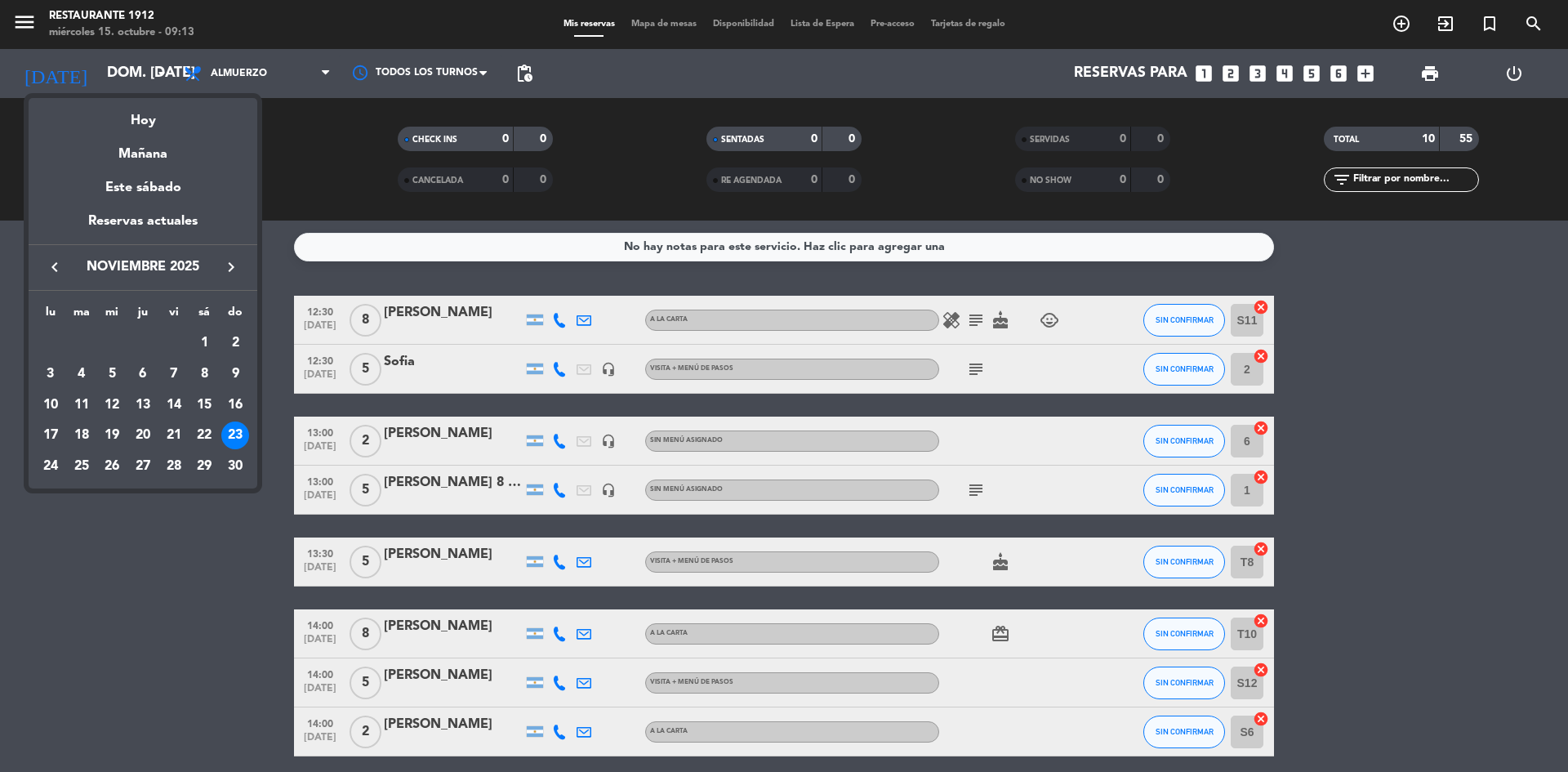
click at [283, 167] on div at bounding box center [784, 386] width 1568 height 772
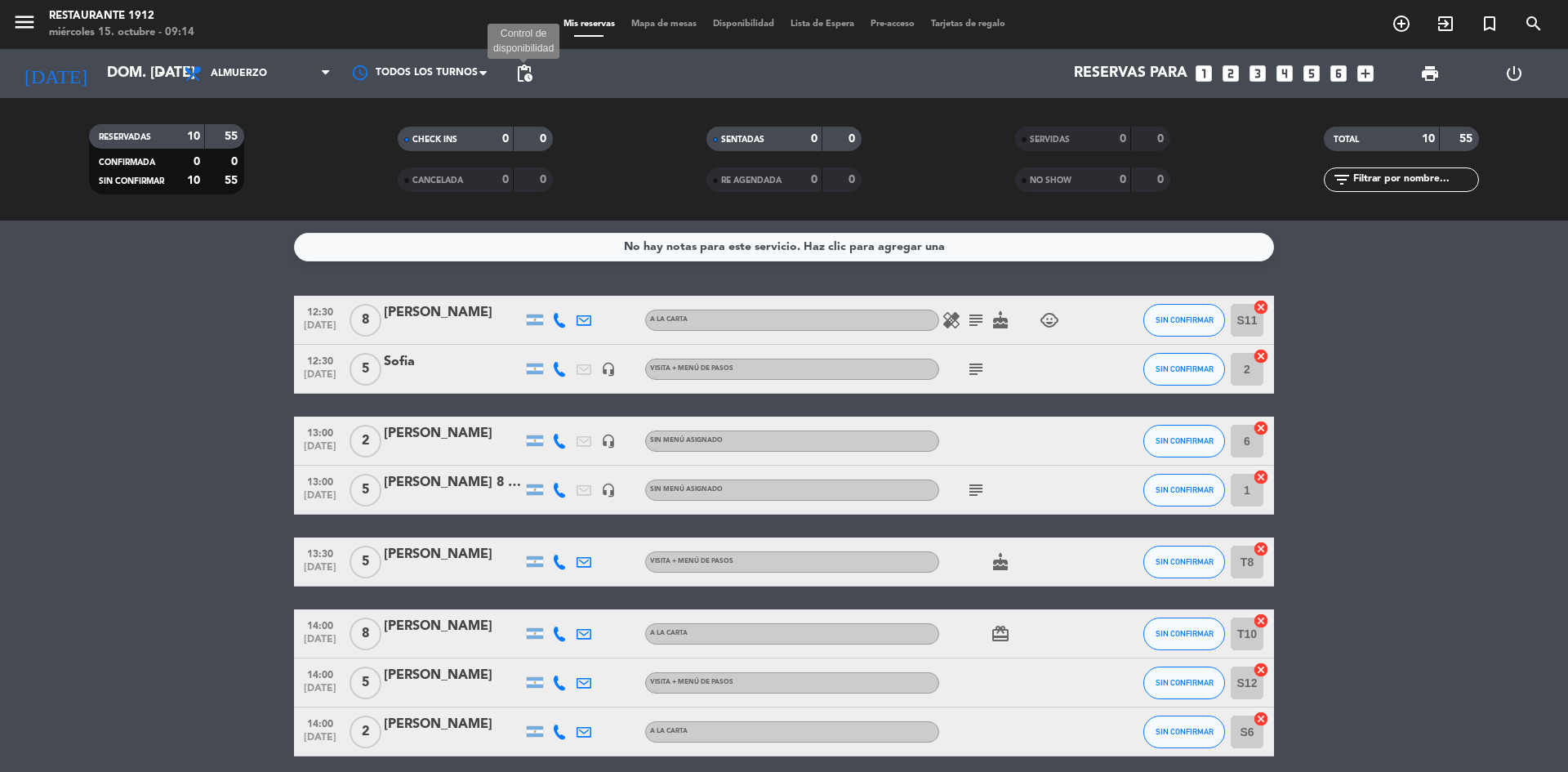
click at [527, 72] on span "pending_actions" at bounding box center [524, 73] width 20 height 20
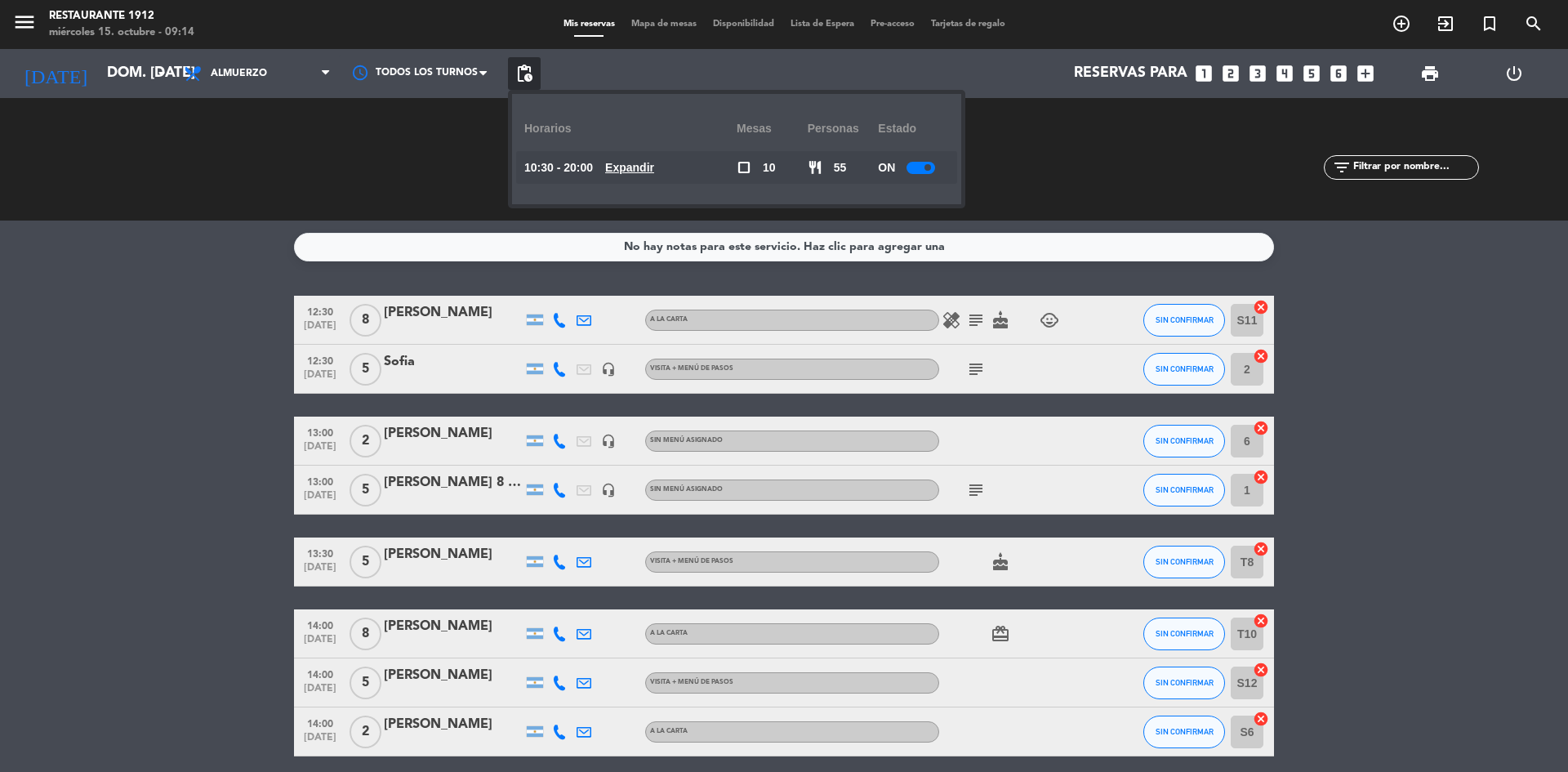
click at [1052, 119] on div "SERVIDAS 0 0 NO SHOW 0 0" at bounding box center [1092, 159] width 309 height 90
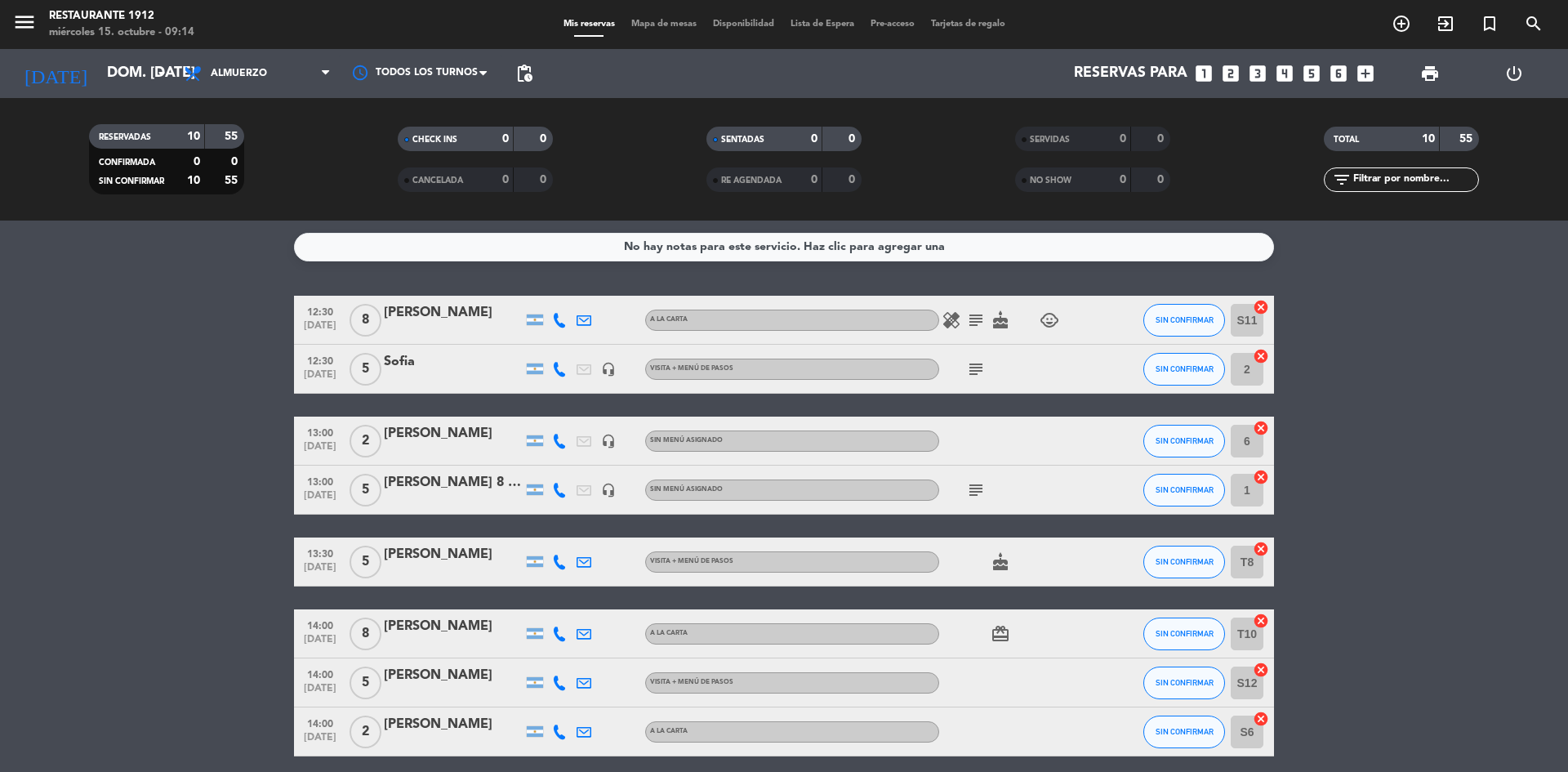
click at [1307, 76] on icon "looks_5" at bounding box center [1312, 73] width 21 height 21
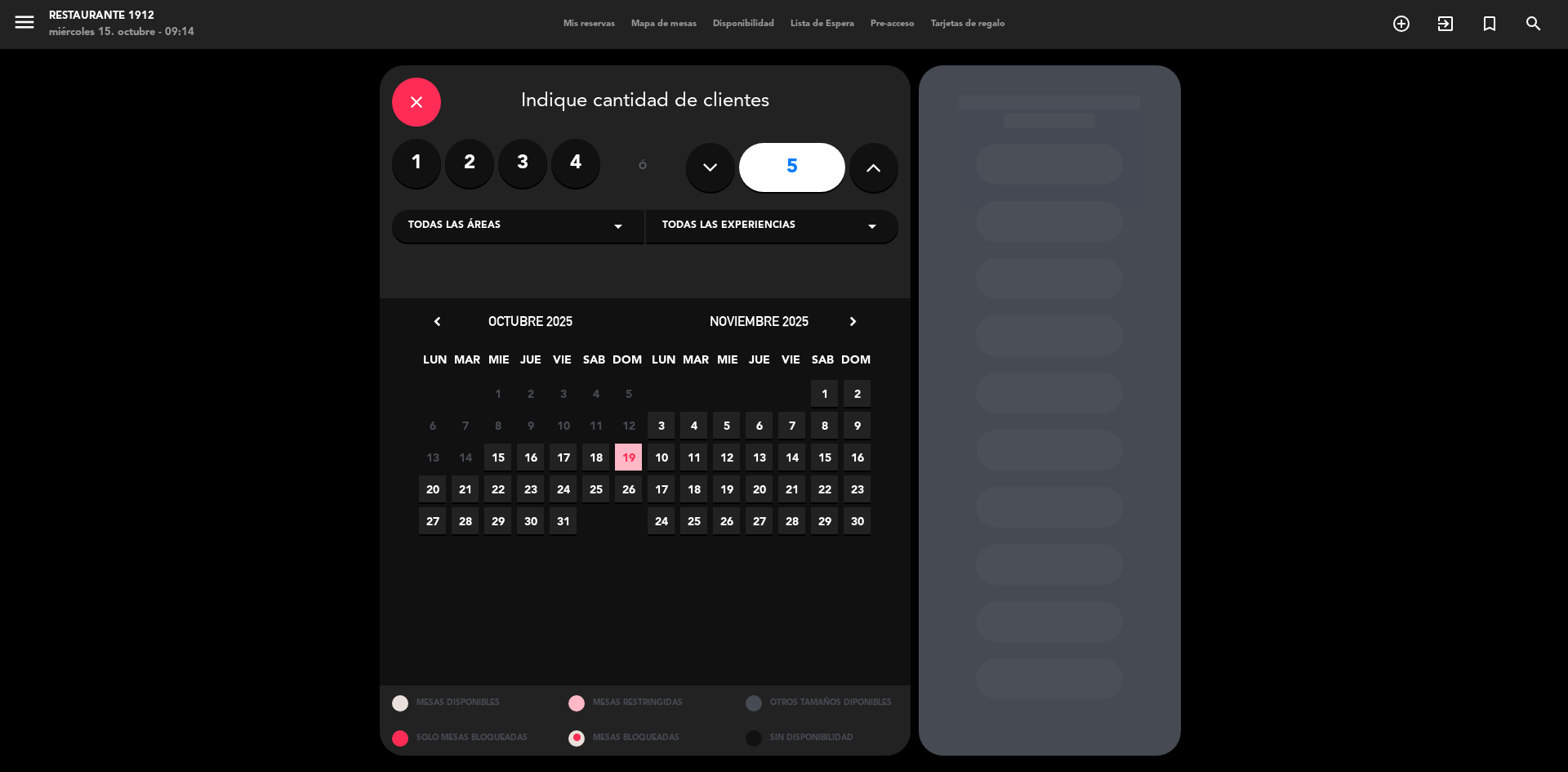
click at [853, 486] on span "23" at bounding box center [857, 488] width 27 height 27
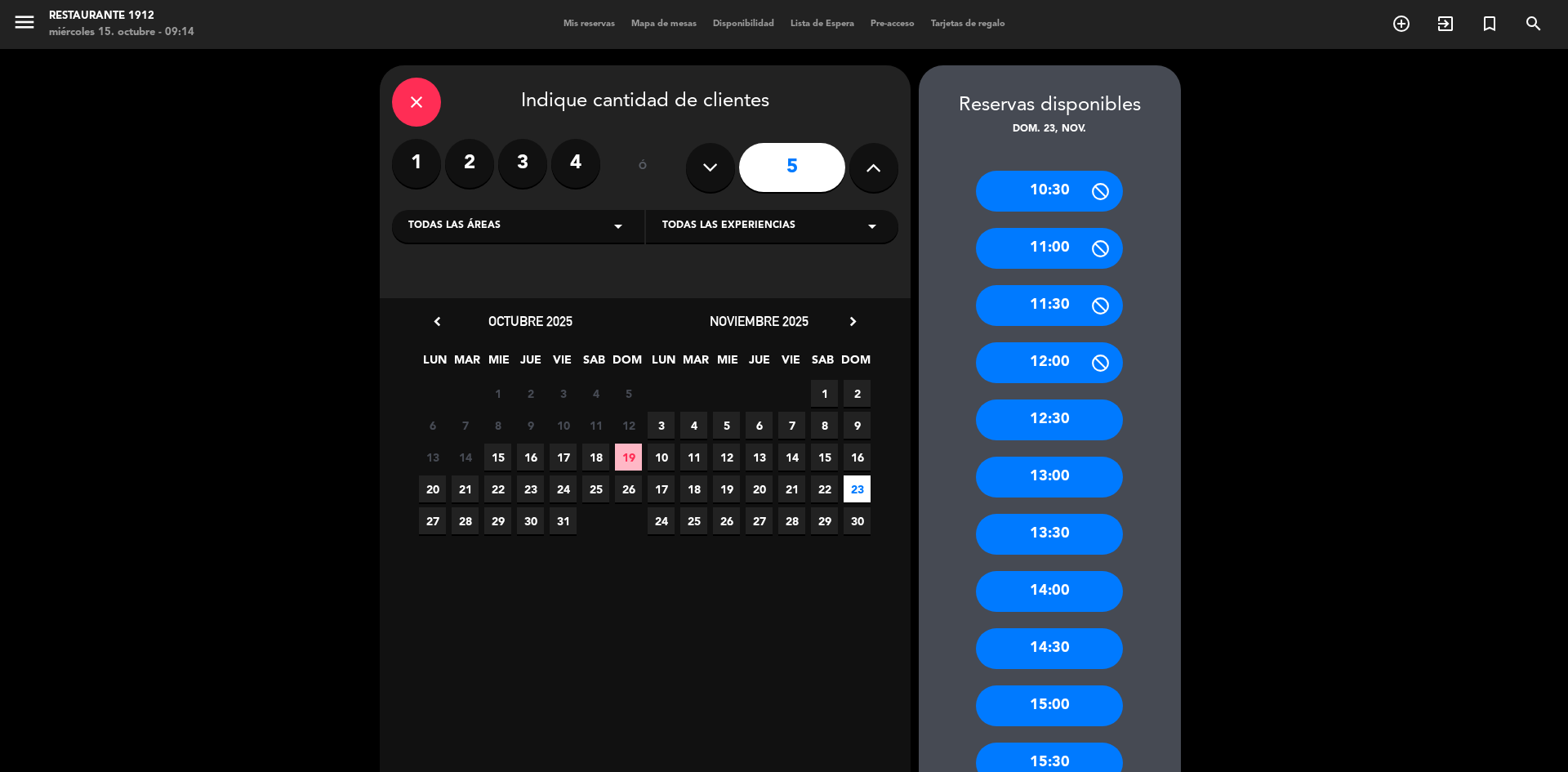
click at [1047, 480] on div "13:00" at bounding box center [1049, 477] width 147 height 41
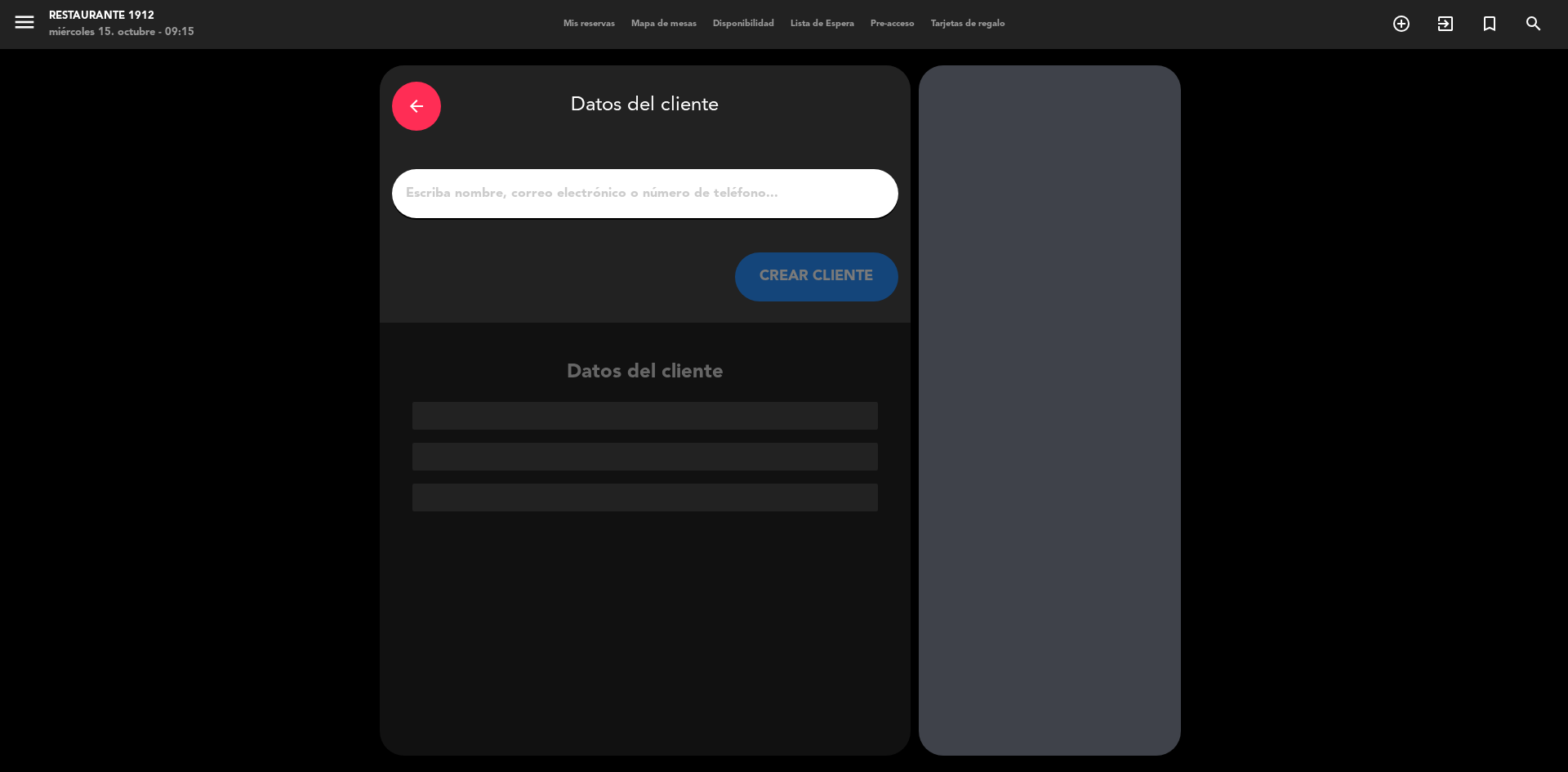
click at [552, 178] on div at bounding box center [644, 193] width 506 height 49
click at [560, 196] on input "1" at bounding box center [645, 194] width 482 height 23
paste input "[PERSON_NAME]"
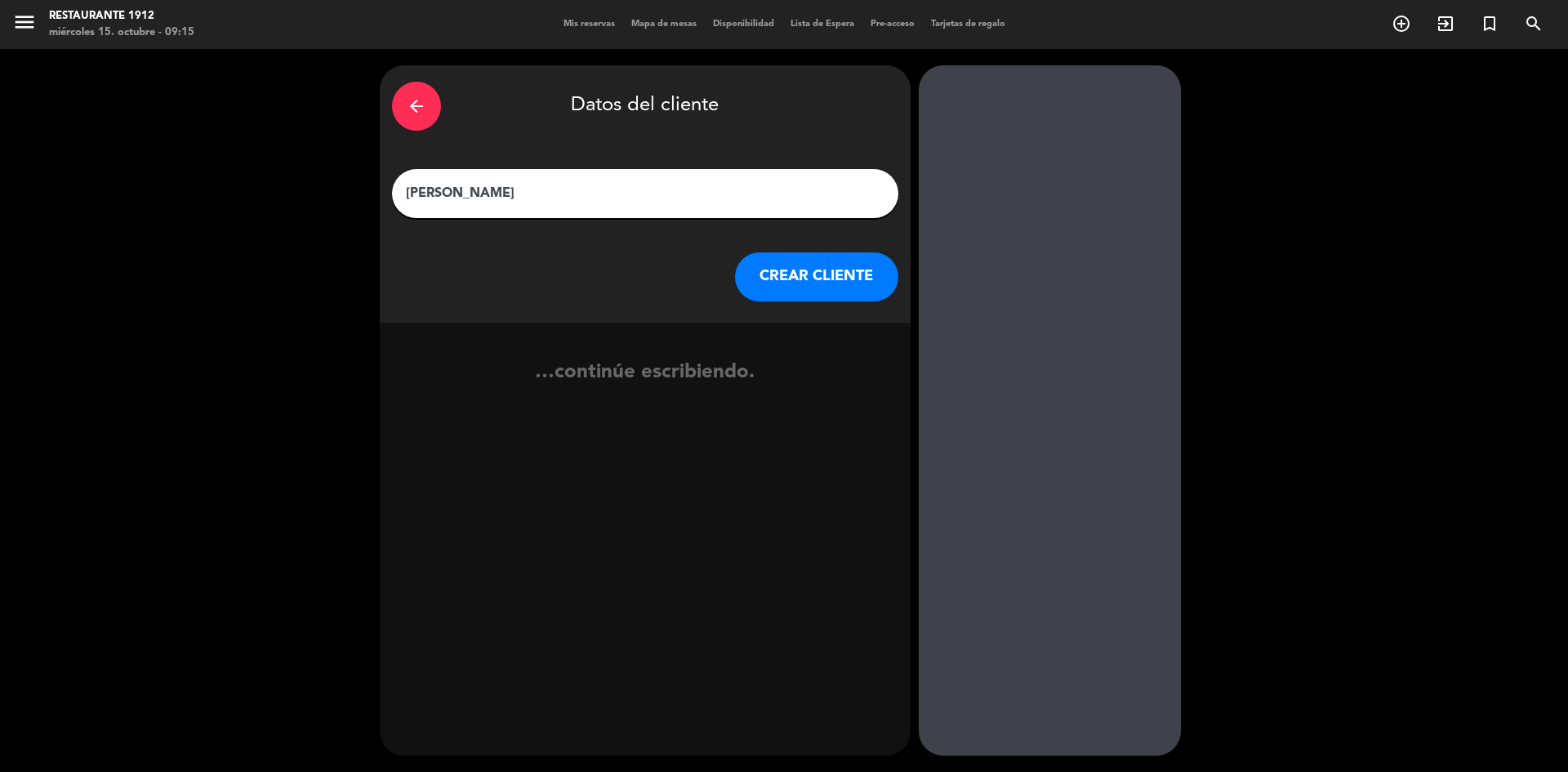
type input "[PERSON_NAME]"
click at [817, 292] on button "CREAR CLIENTE" at bounding box center [816, 277] width 163 height 49
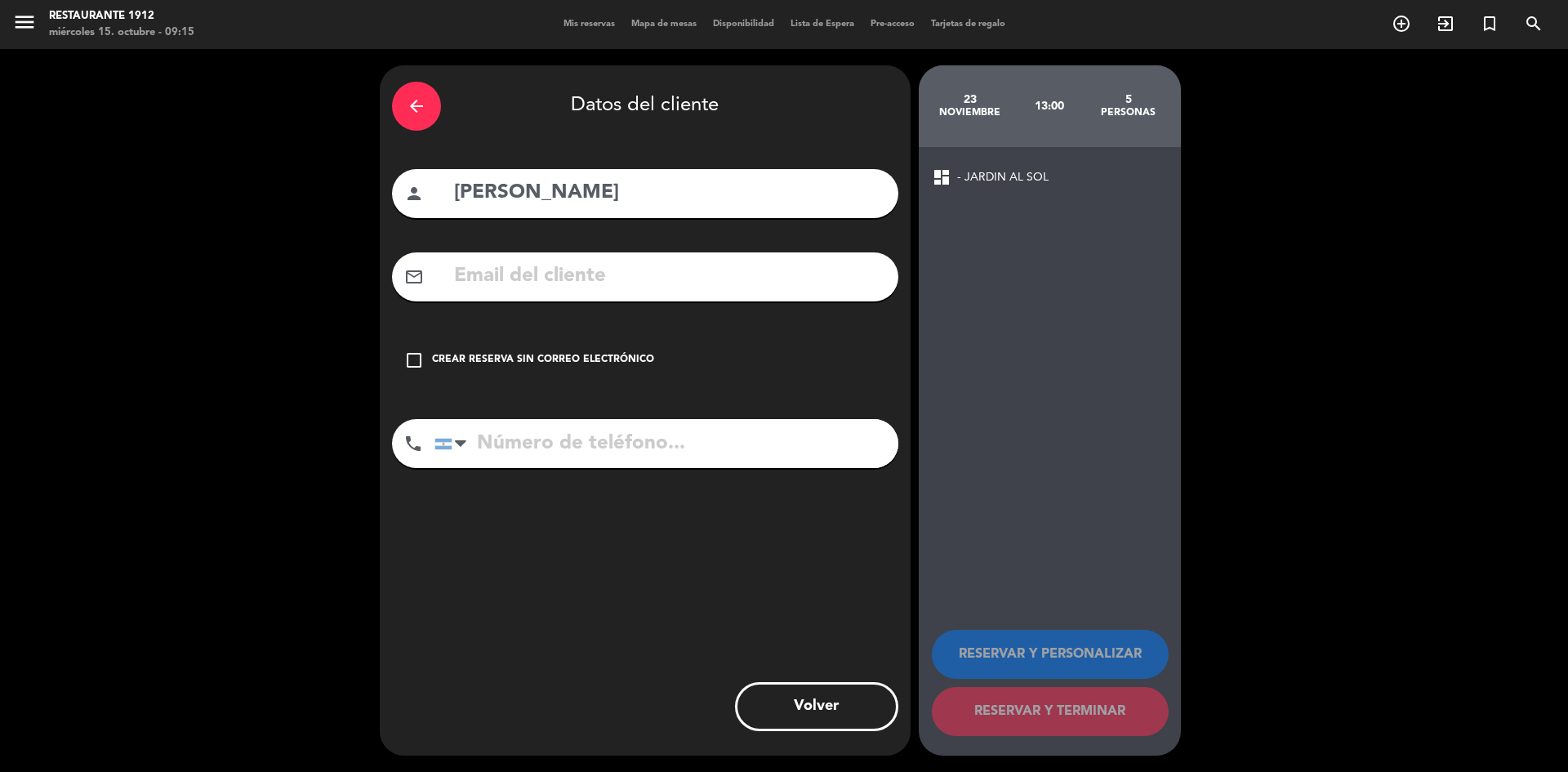
click at [412, 358] on icon "check_box_outline_blank" at bounding box center [414, 361] width 20 height 20
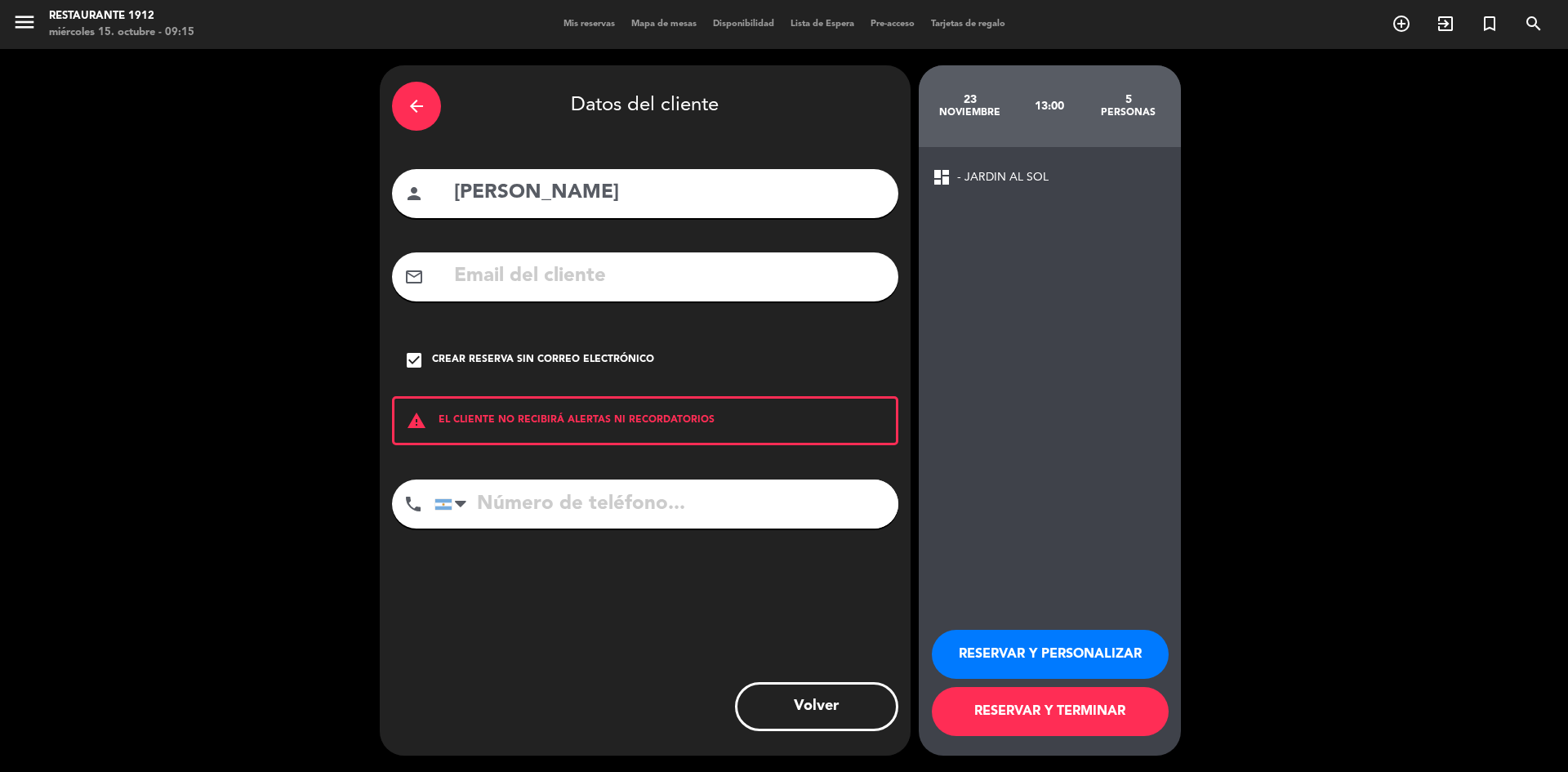
click at [541, 518] on input "tel" at bounding box center [667, 503] width 464 height 49
click at [556, 508] on input "tel" at bounding box center [667, 503] width 464 height 49
paste input "[PHONE_NUMBER]"
type input "[PHONE_NUMBER]"
click at [1093, 660] on button "RESERVAR Y PERSONALIZAR" at bounding box center [1049, 653] width 236 height 49
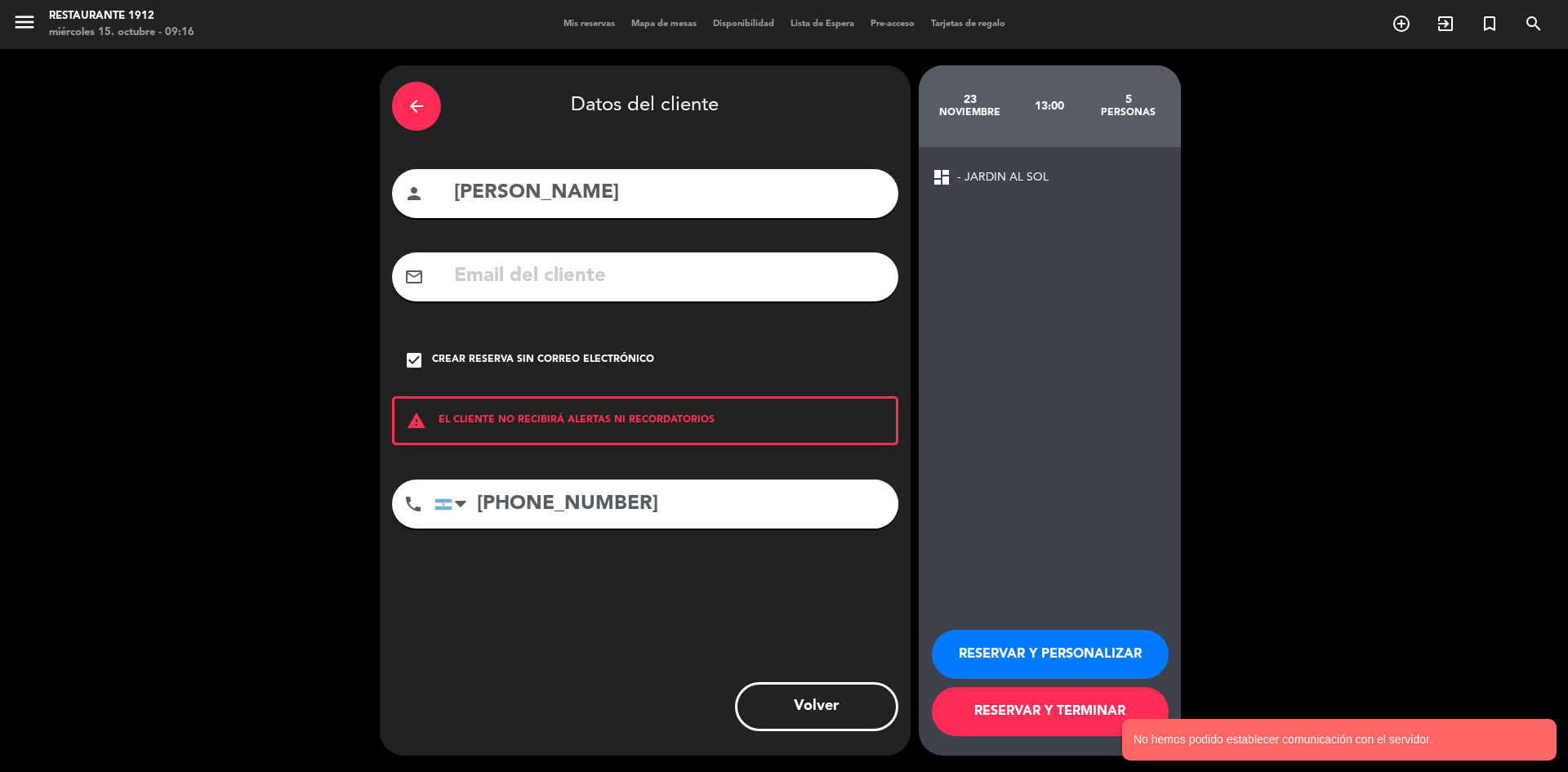
click at [601, 195] on input "[PERSON_NAME]" at bounding box center [669, 194] width 434 height 34
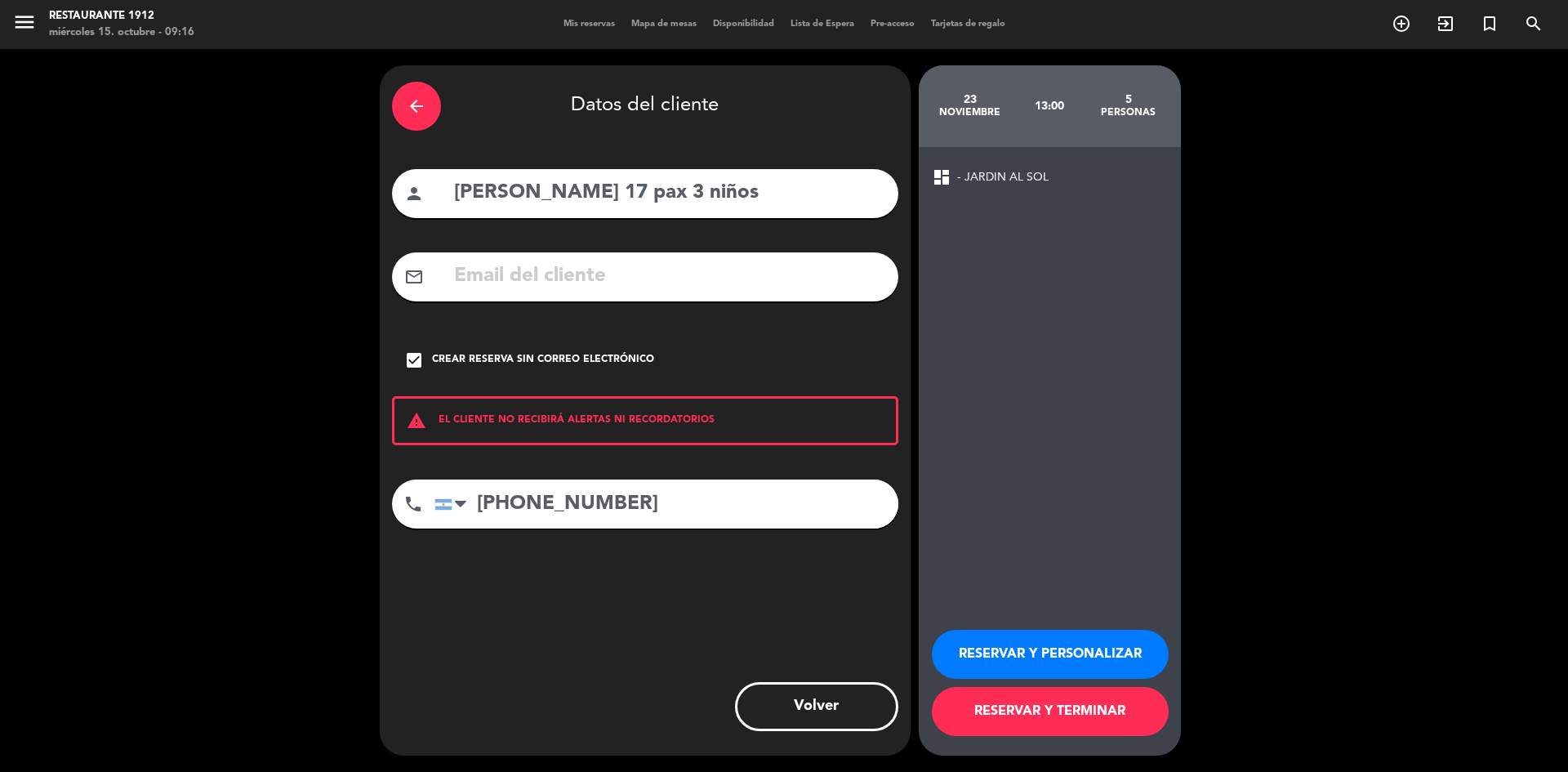
type input "[PERSON_NAME] 17 pax 3 niños"
click at [1109, 662] on button "RESERVAR Y PERSONALIZAR" at bounding box center [1049, 653] width 236 height 49
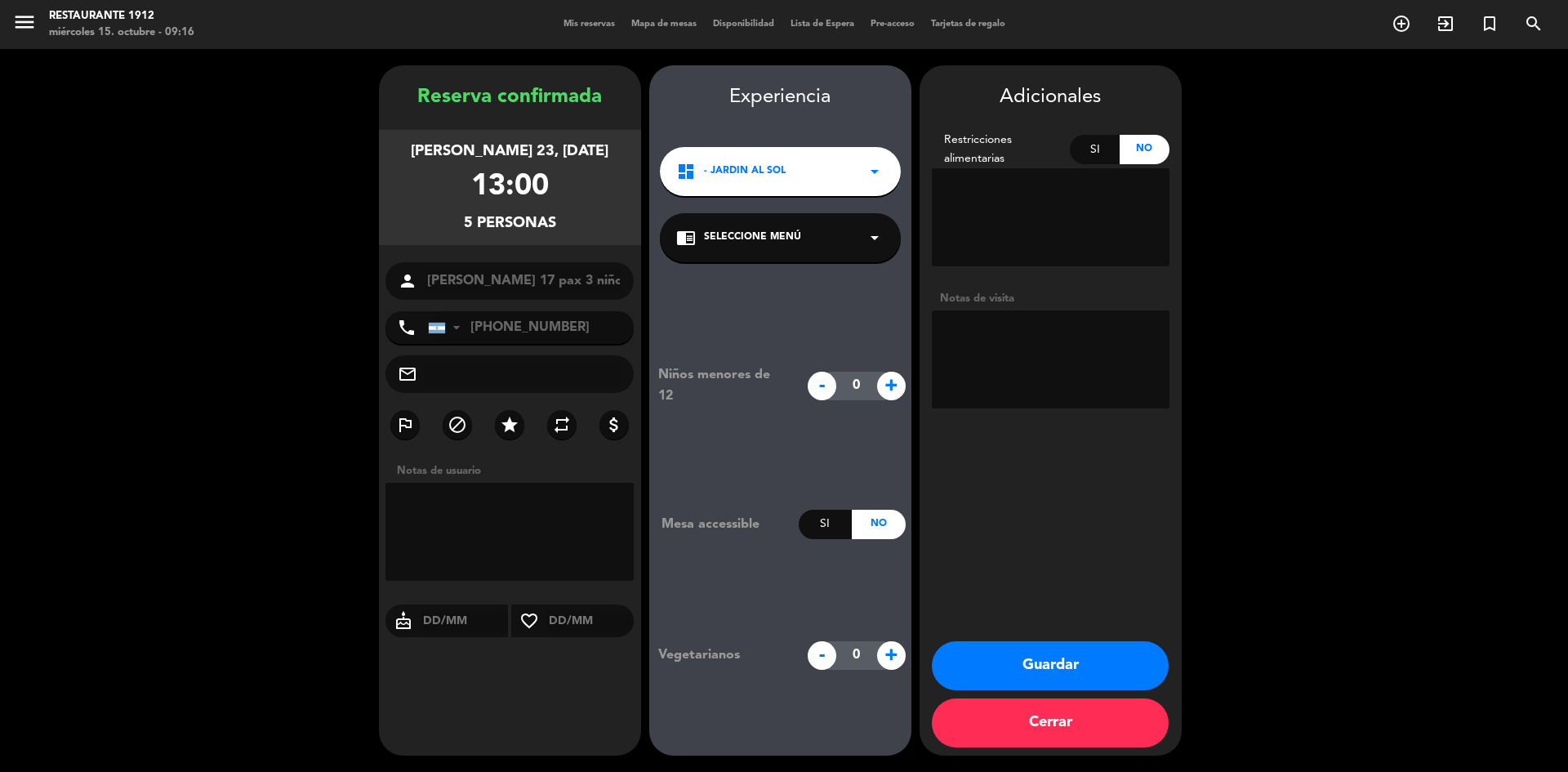
click at [868, 172] on icon "arrow_drop_down" at bounding box center [875, 171] width 20 height 20
click at [769, 237] on div "TERRAZA" at bounding box center [780, 241] width 208 height 16
click at [1041, 662] on button "Guardar" at bounding box center [1049, 665] width 236 height 49
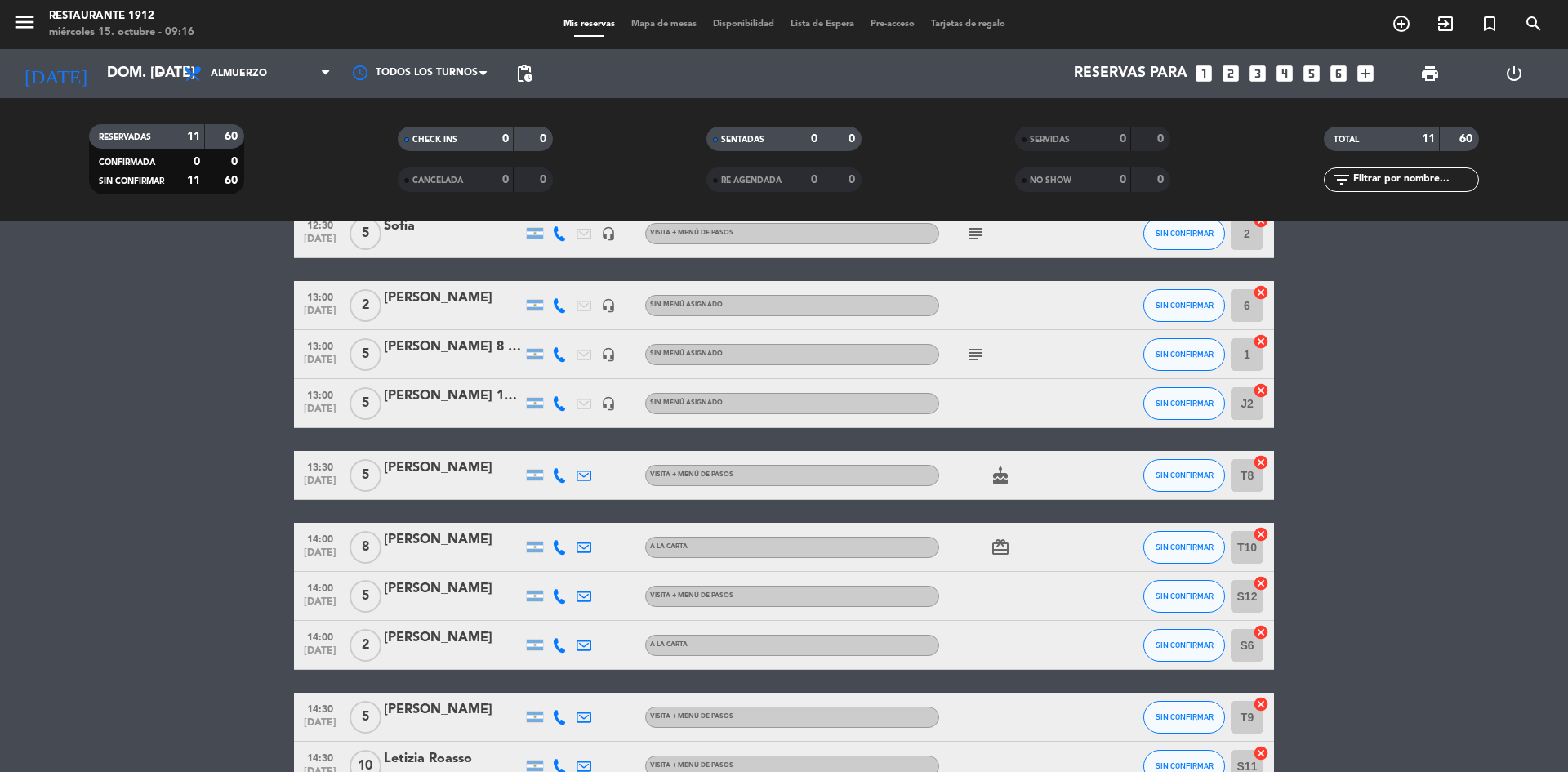
scroll to position [163, 0]
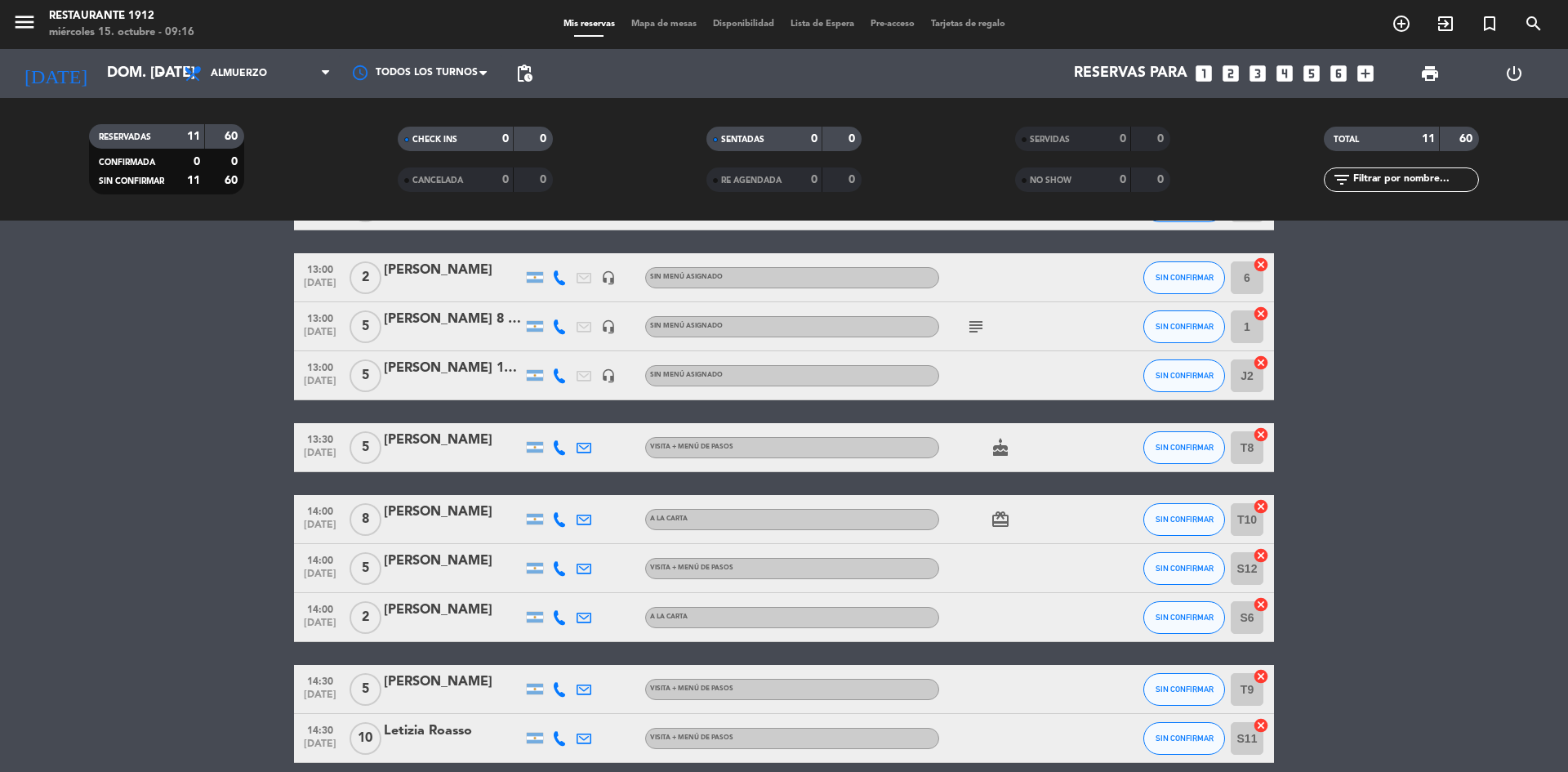
click at [517, 374] on div "[PERSON_NAME] 17 pax 3 niños" at bounding box center [453, 369] width 139 height 21
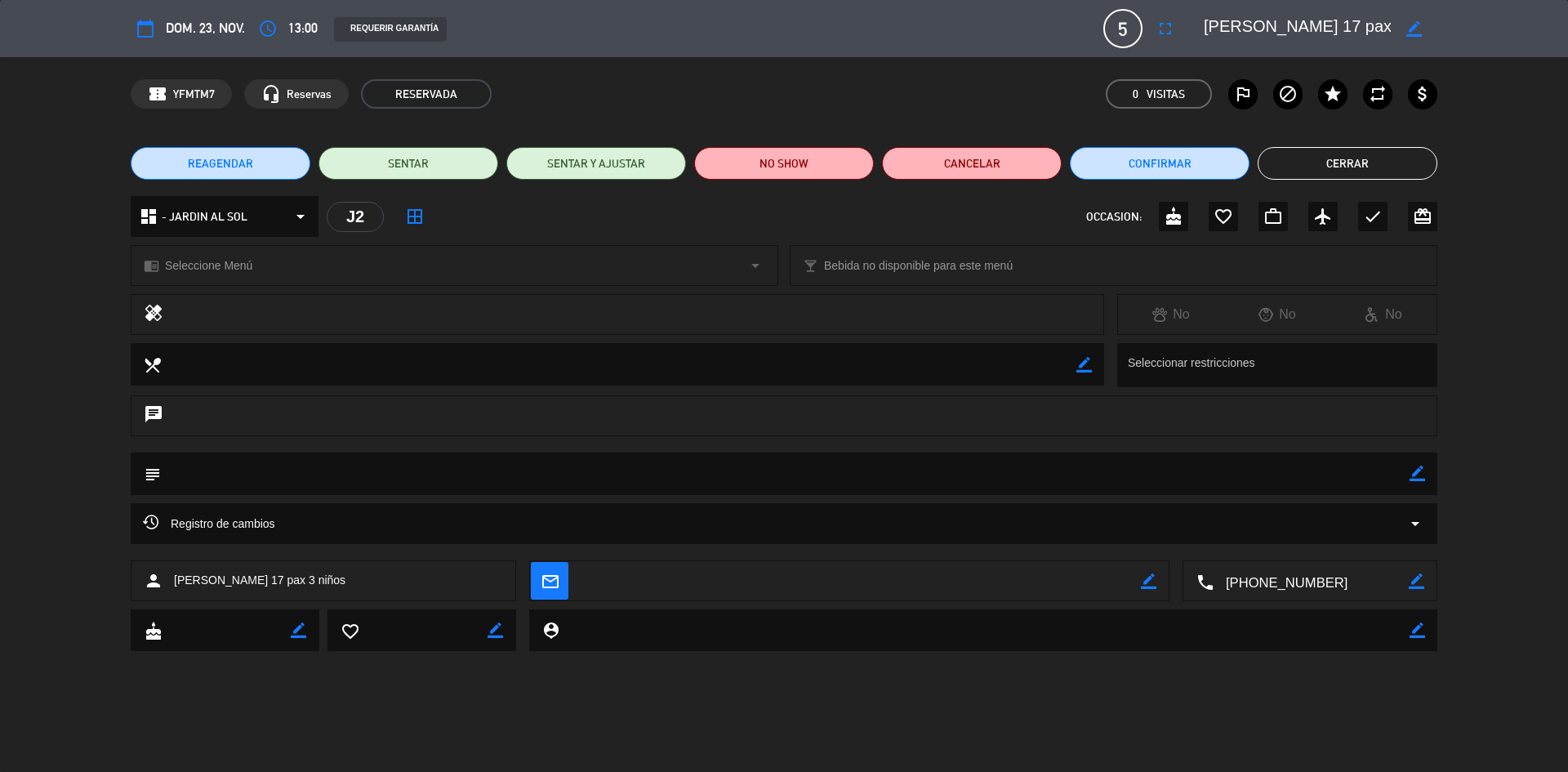
click at [1369, 164] on button "Cerrar" at bounding box center [1347, 163] width 179 height 33
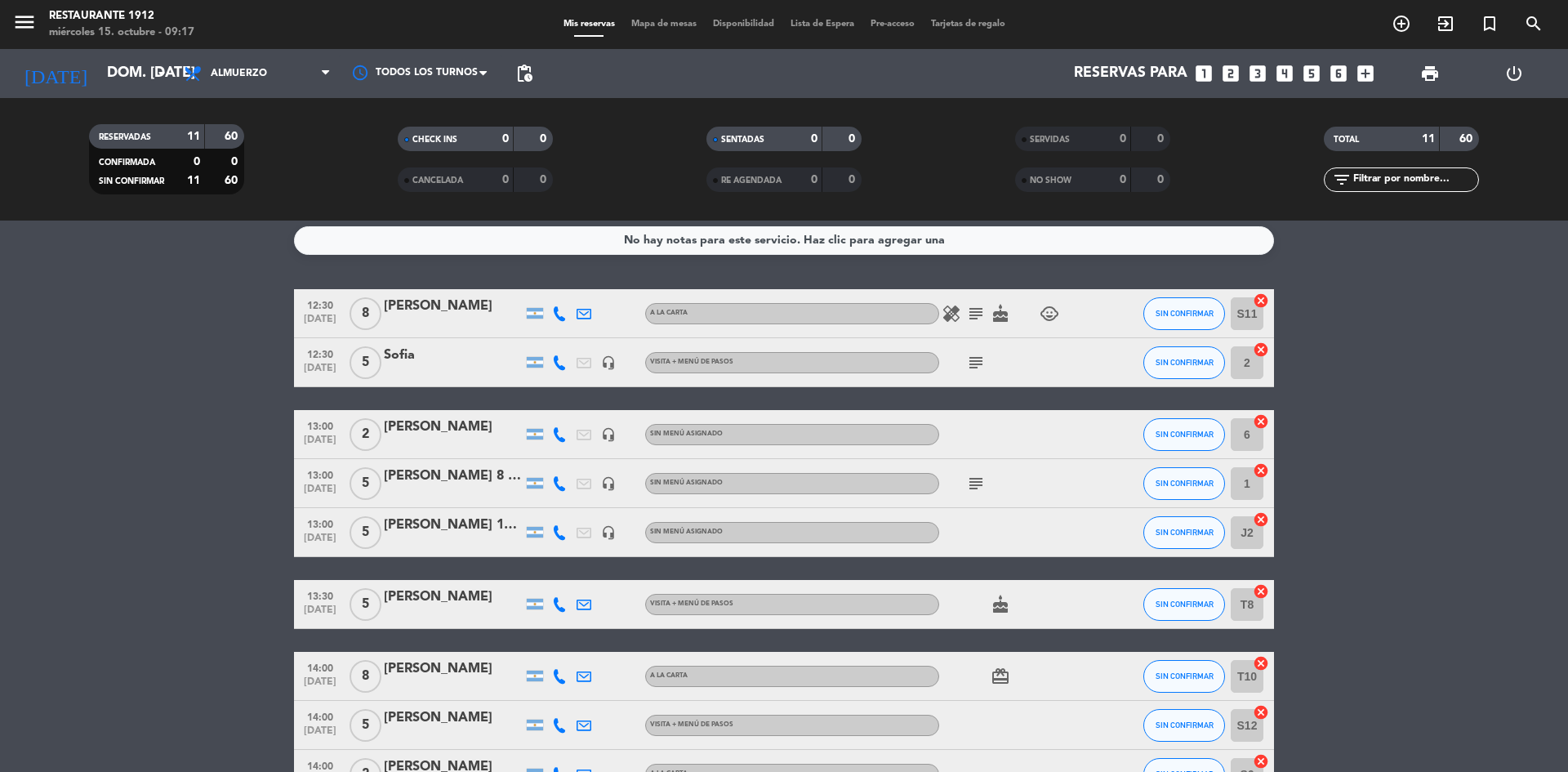
scroll to position [0, 0]
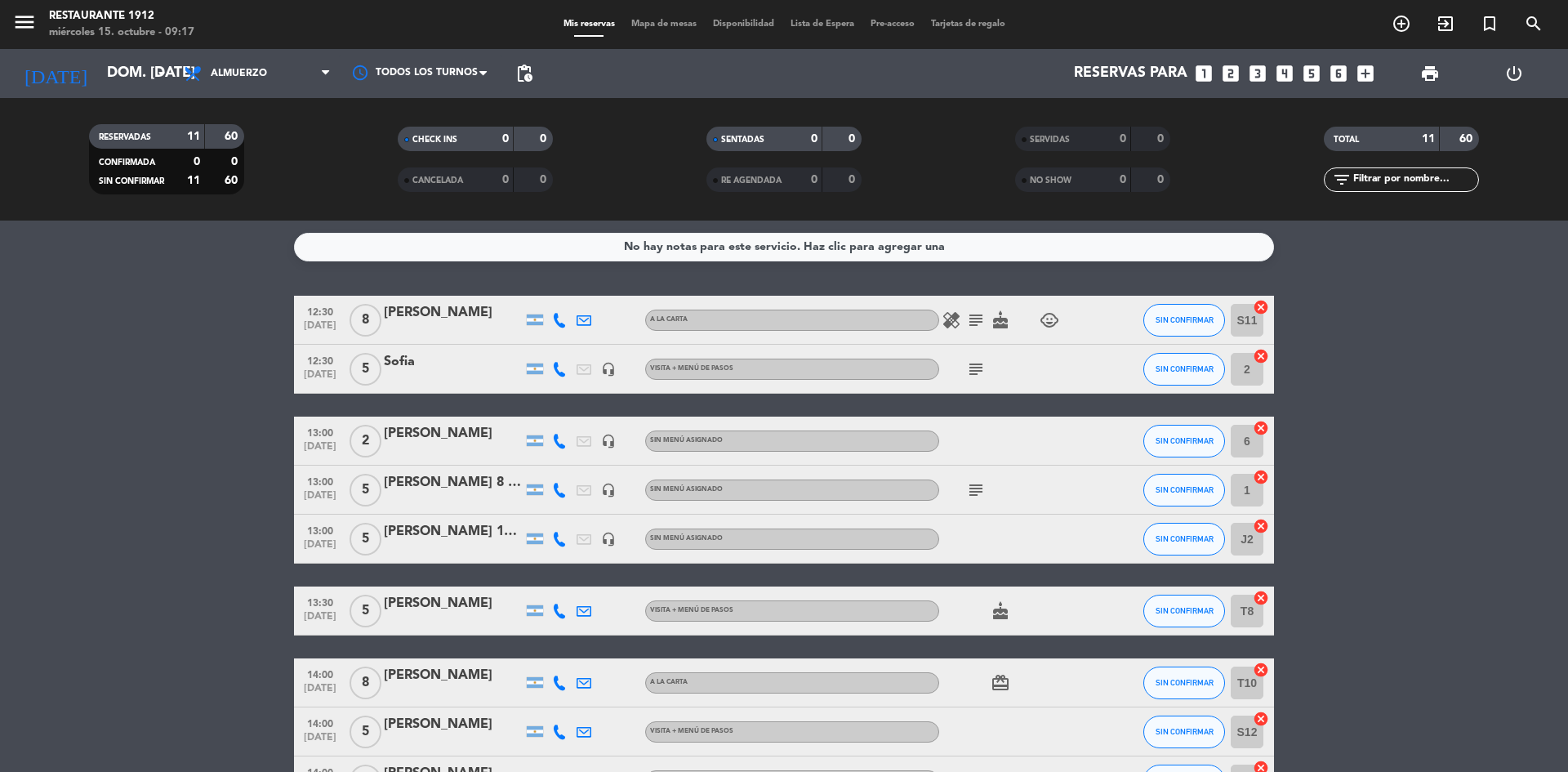
click at [433, 534] on div "[PERSON_NAME] 17 pax 3 niños" at bounding box center [453, 532] width 139 height 21
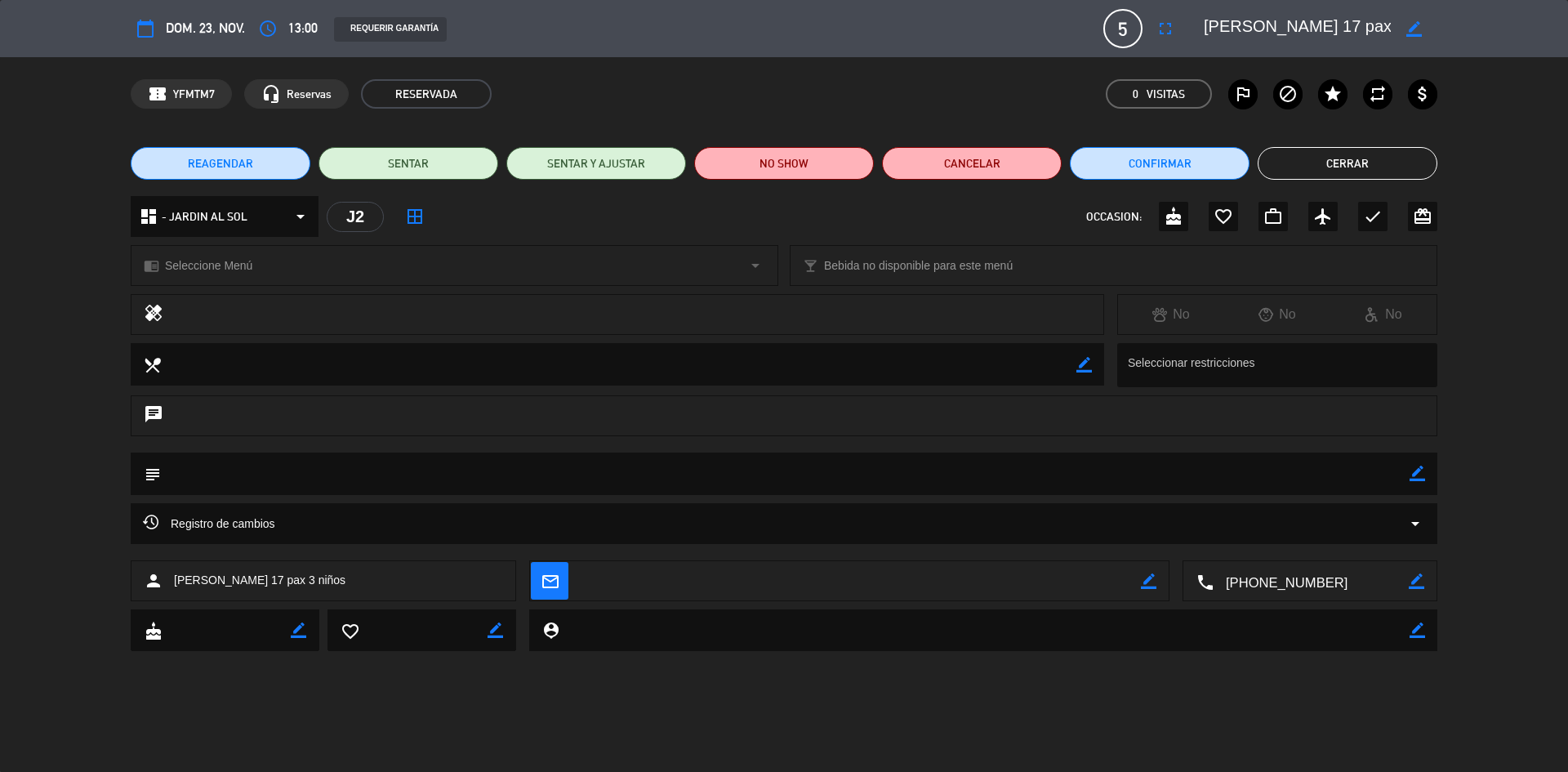
click at [1421, 480] on icon "border_color" at bounding box center [1416, 473] width 15 height 15
click at [890, 466] on textarea at bounding box center [784, 473] width 1249 height 42
click at [1405, 475] on textarea at bounding box center [784, 473] width 1249 height 42
type textarea "17 PAX 3 NIÑOS"
click at [1415, 472] on icon at bounding box center [1416, 473] width 15 height 15
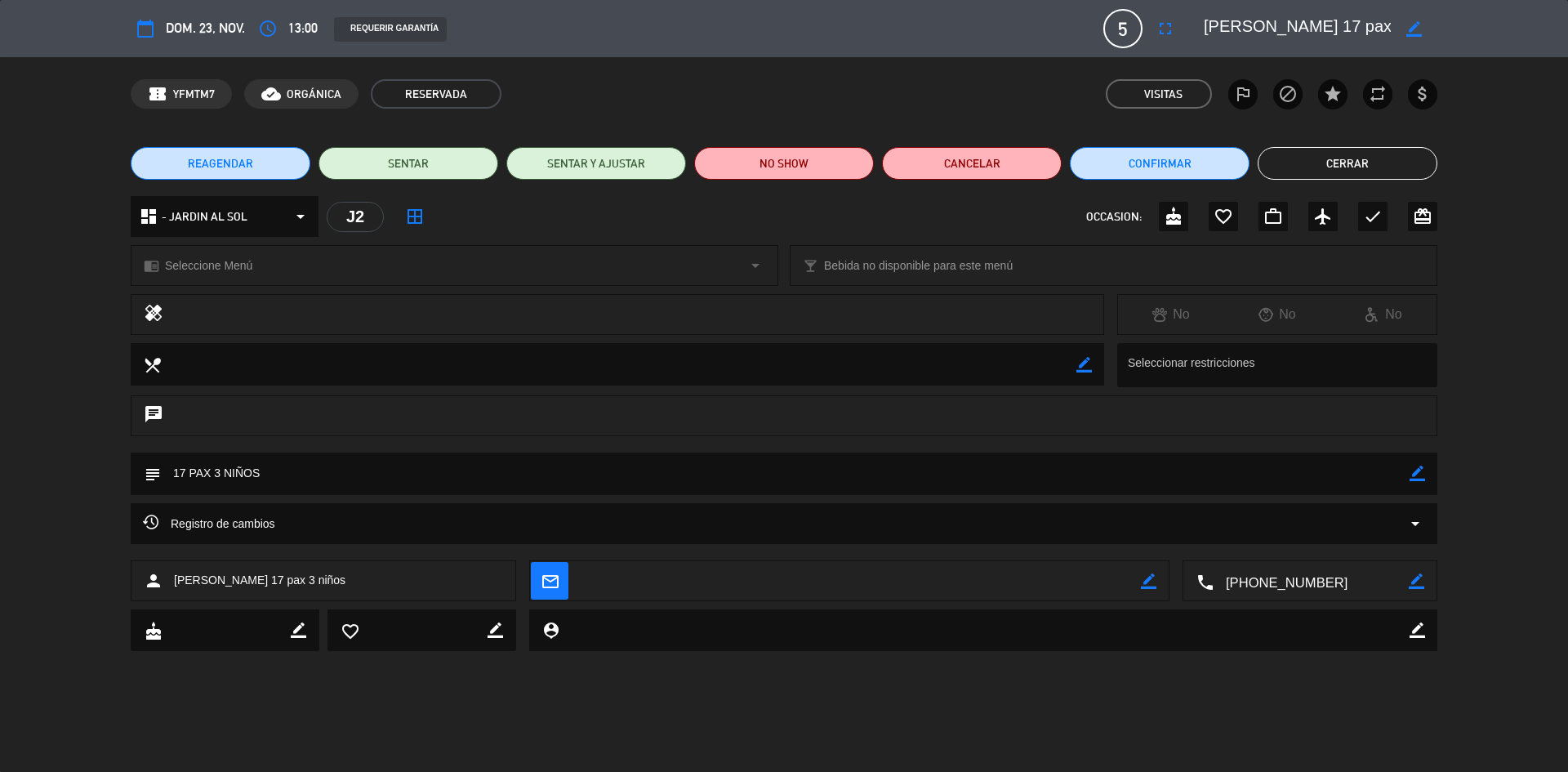
click at [1358, 161] on button "Cerrar" at bounding box center [1347, 163] width 179 height 33
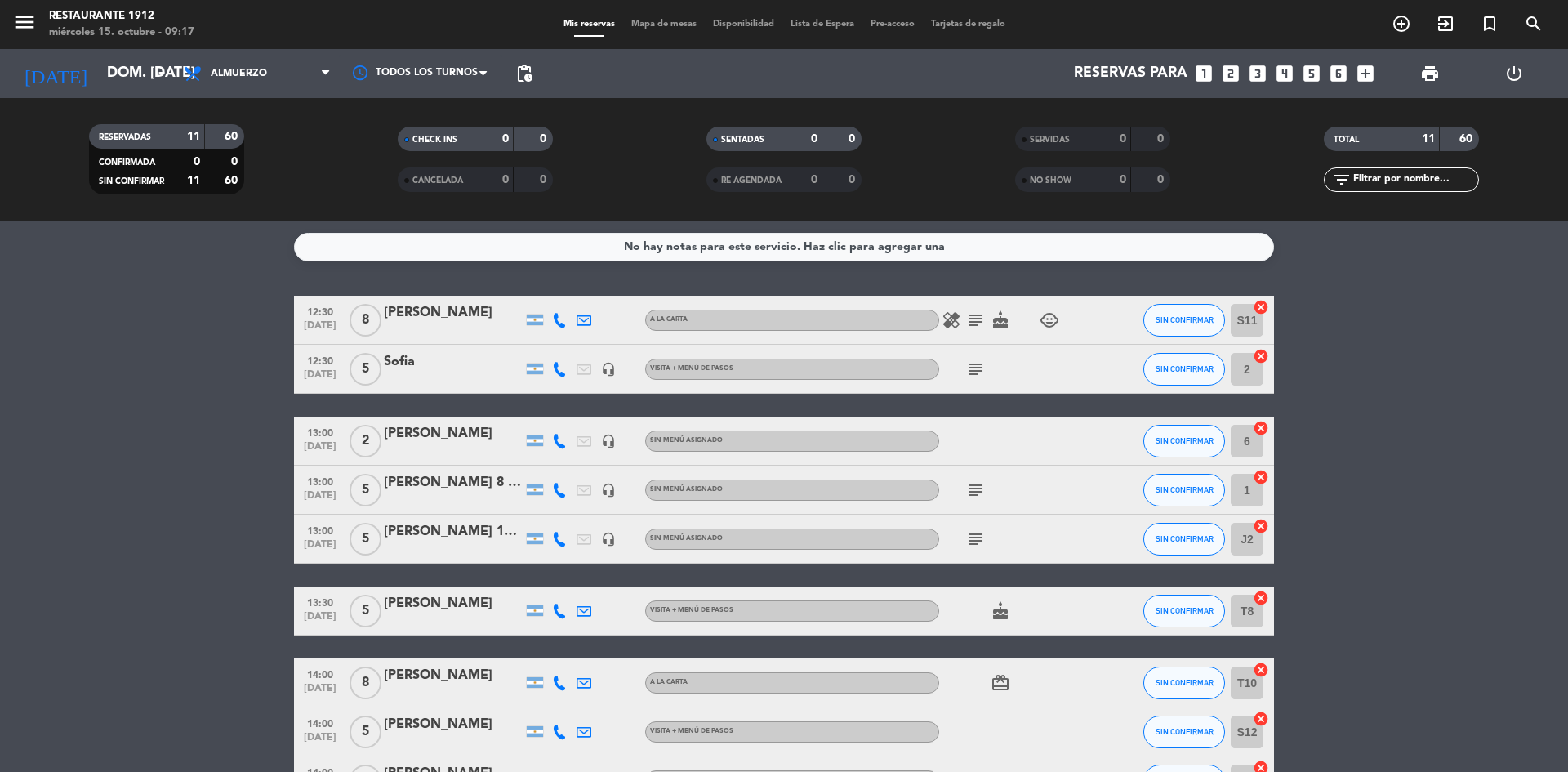
click at [979, 491] on icon "subject" at bounding box center [975, 490] width 20 height 20
click at [975, 547] on icon "subject" at bounding box center [975, 539] width 20 height 20
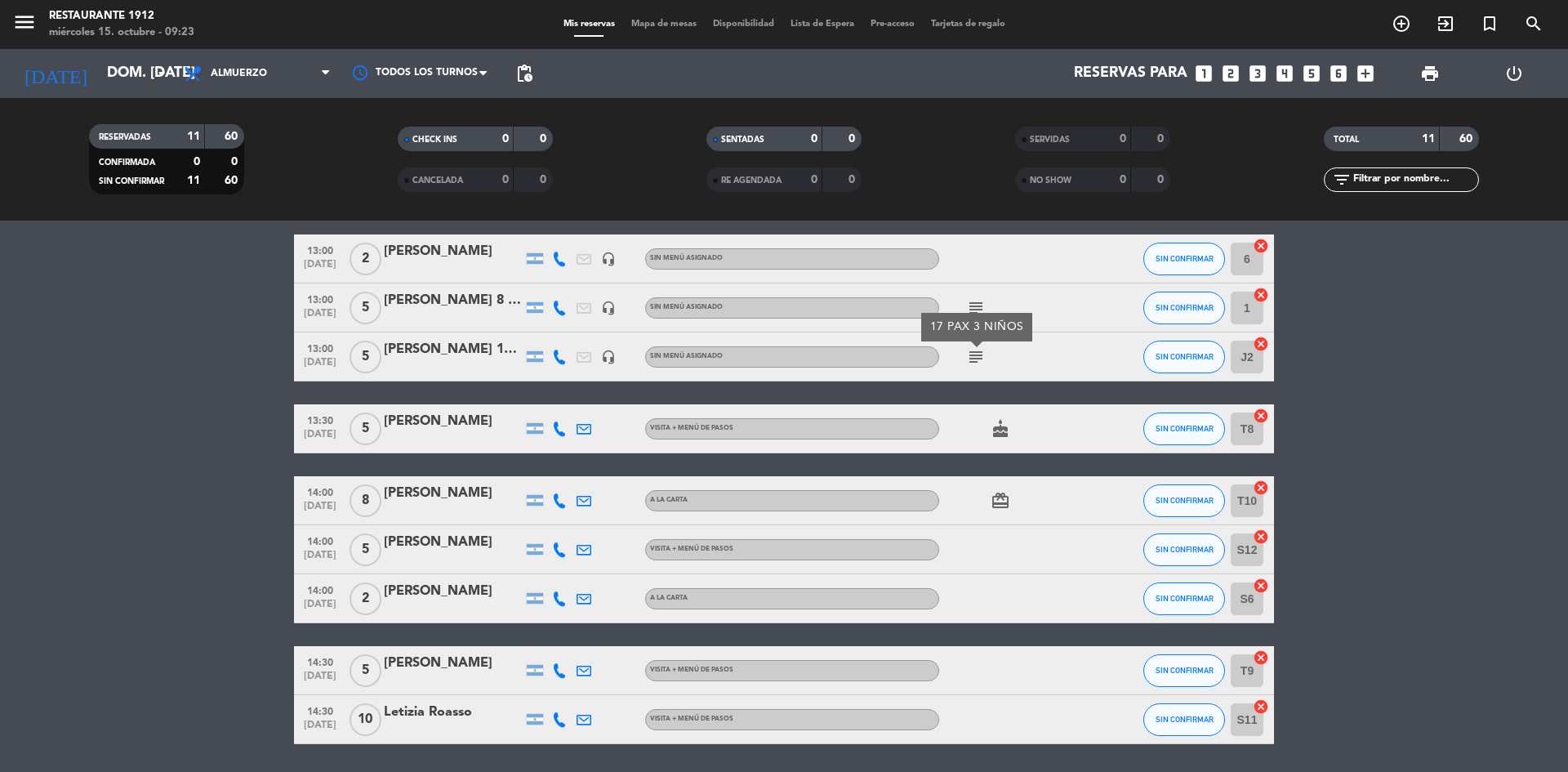
scroll to position [154, 0]
